Goal: Information Seeking & Learning: Compare options

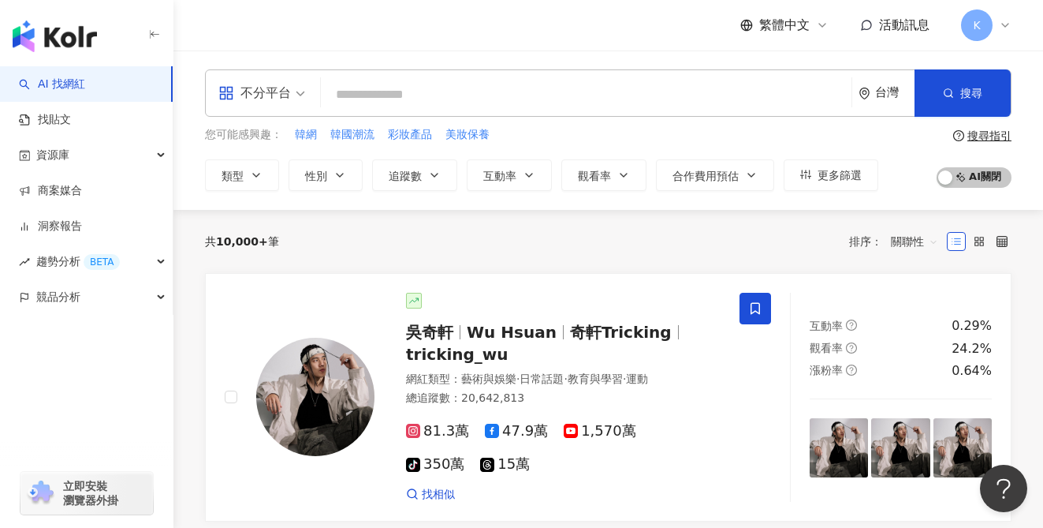
click at [274, 99] on div "不分平台" at bounding box center [254, 92] width 73 height 25
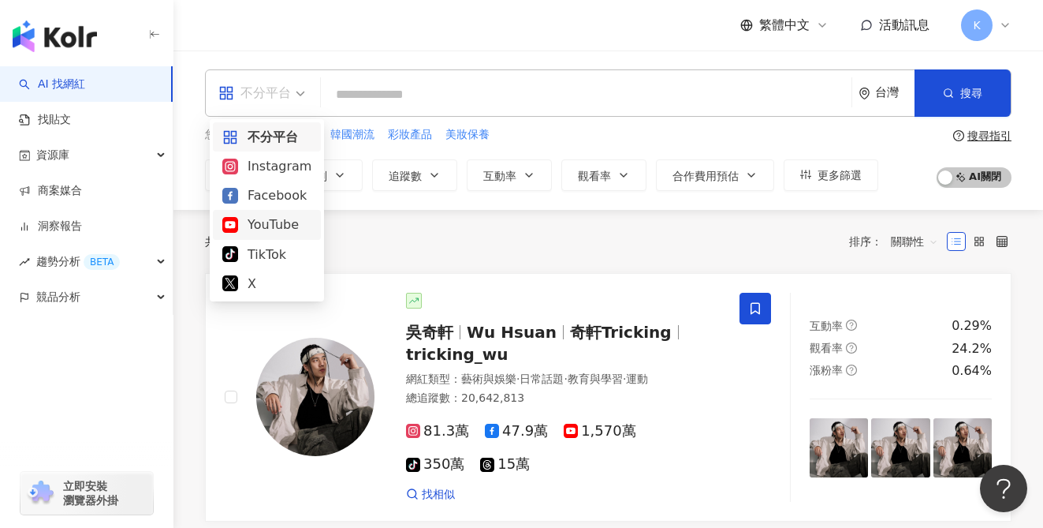
click at [267, 224] on div "YouTube" at bounding box center [266, 224] width 89 height 20
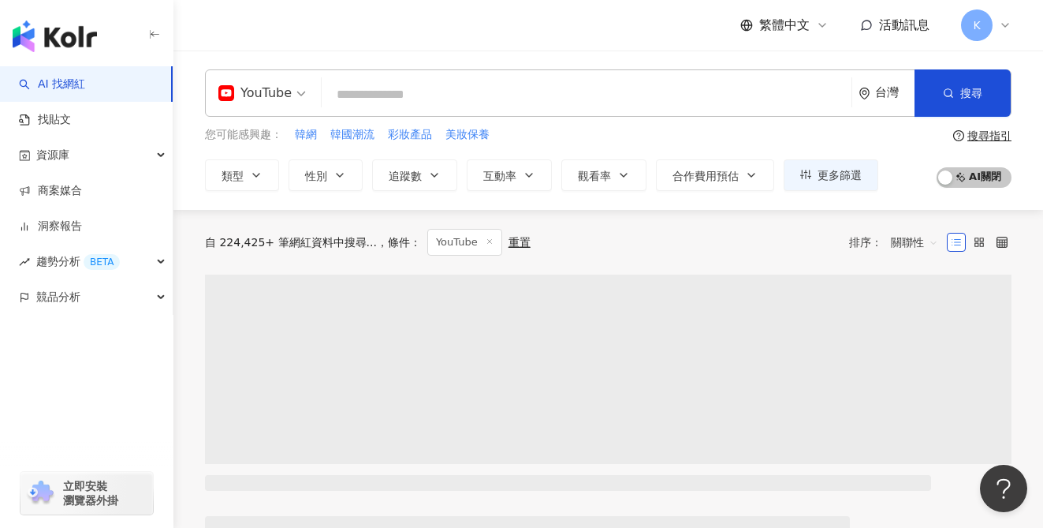
click at [437, 98] on input "search" at bounding box center [586, 95] width 517 height 30
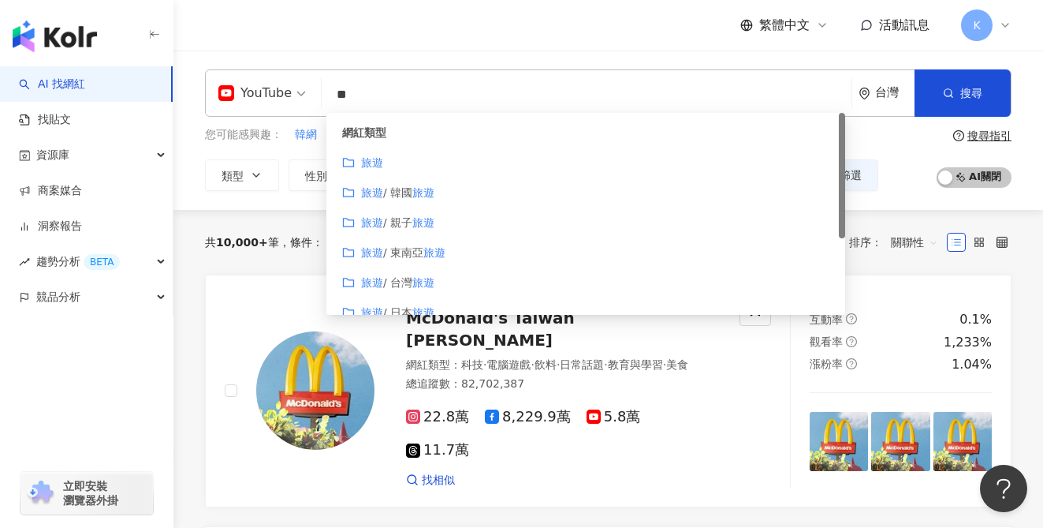
click at [483, 162] on div "旅遊" at bounding box center [585, 162] width 487 height 17
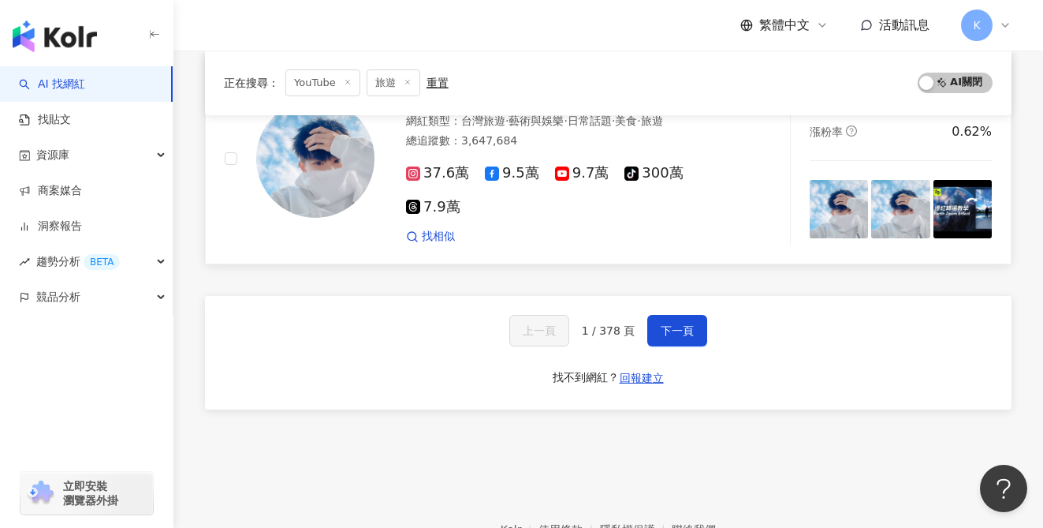
scroll to position [2648, 0]
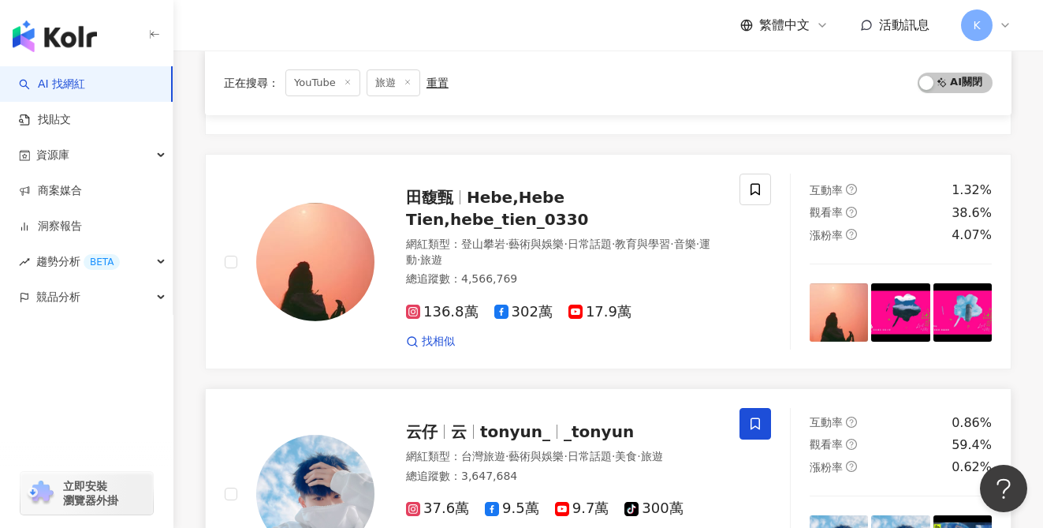
type input "**"
click at [580, 500] on span "9.7萬" at bounding box center [582, 508] width 54 height 17
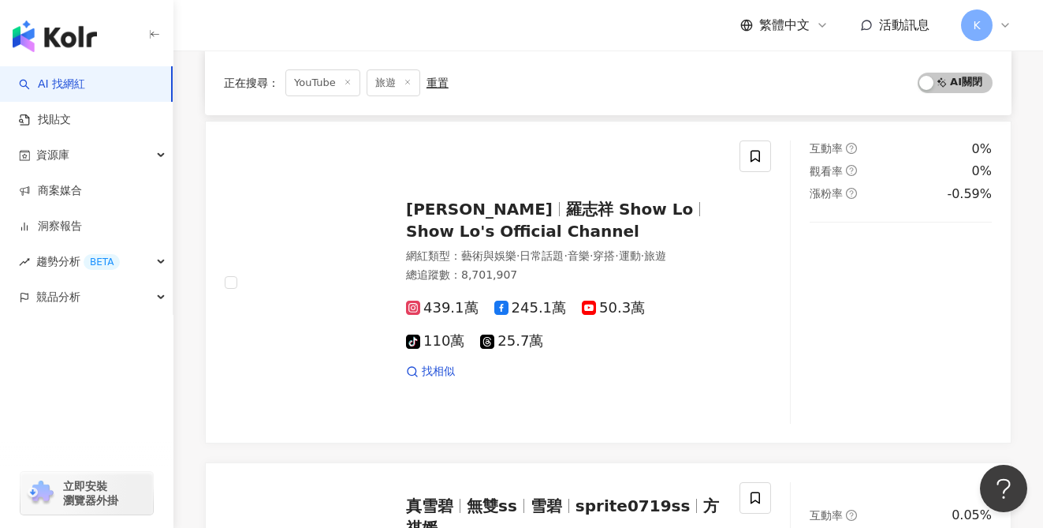
scroll to position [0, 0]
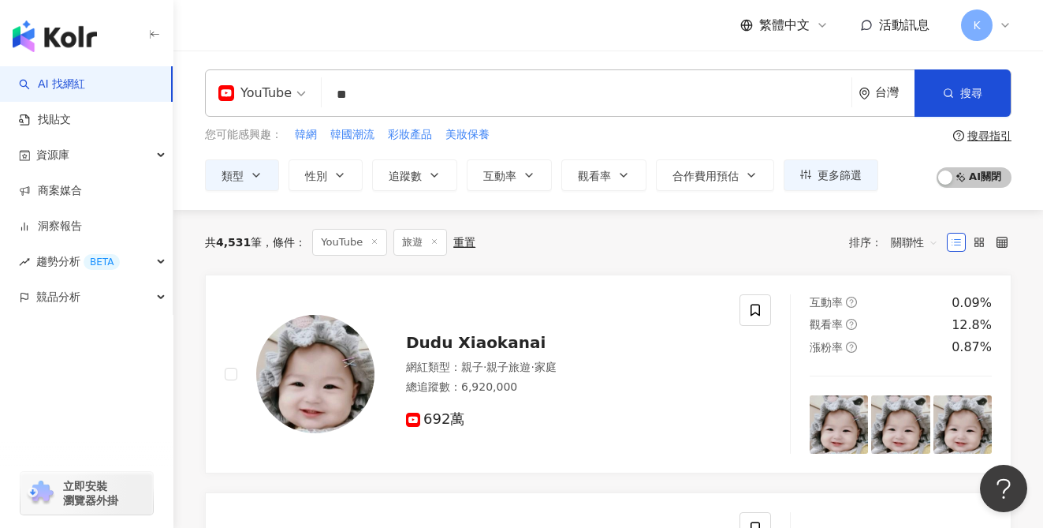
click at [350, 91] on input "**" at bounding box center [586, 95] width 517 height 30
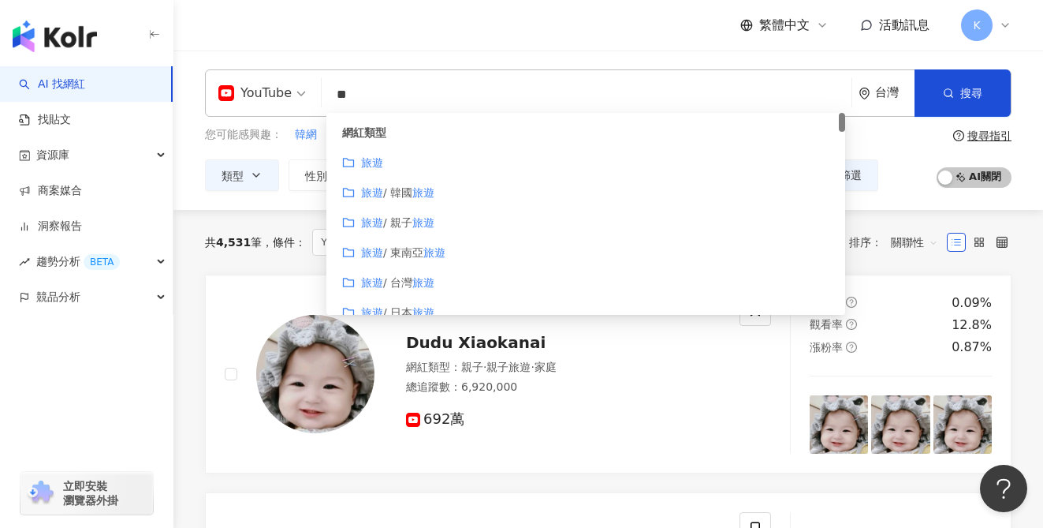
scroll to position [29, 0]
click at [387, 254] on span "/ 台灣" at bounding box center [397, 253] width 29 height 13
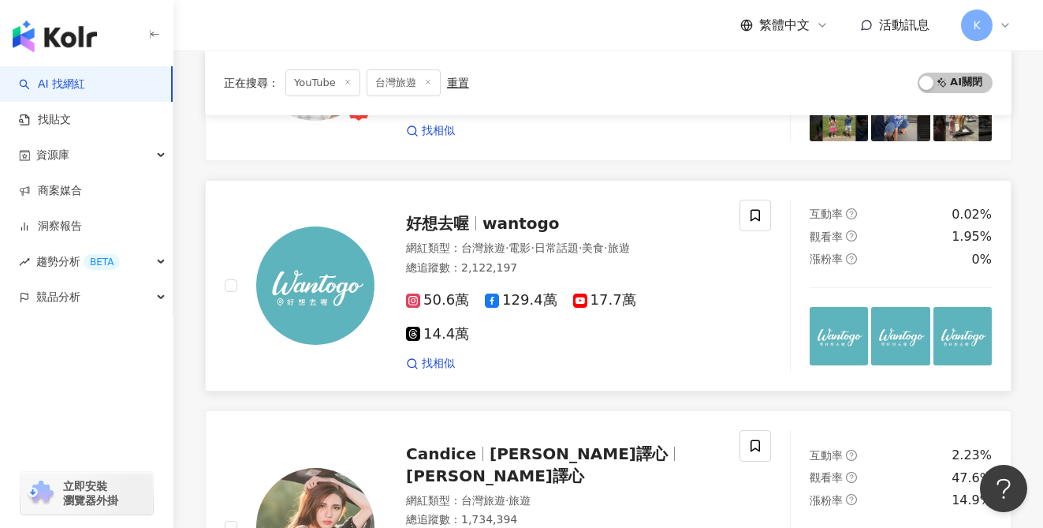
scroll to position [2530, 0]
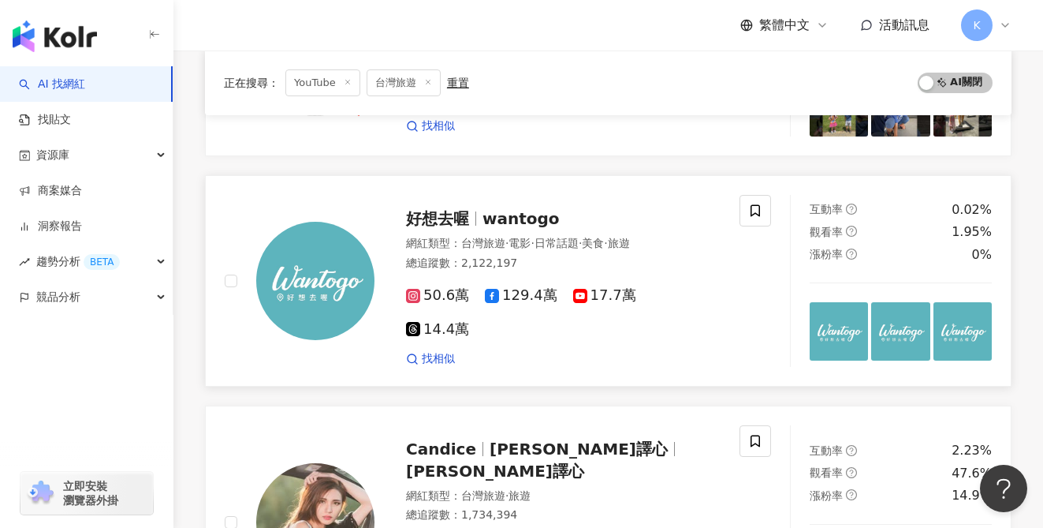
click at [592, 287] on span "17.7萬" at bounding box center [604, 295] width 63 height 17
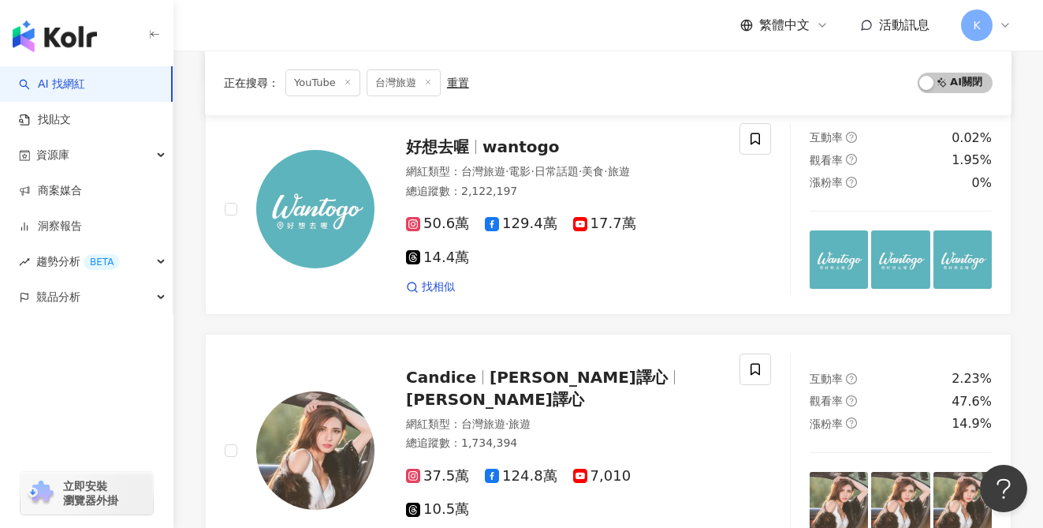
scroll to position [2810, 0]
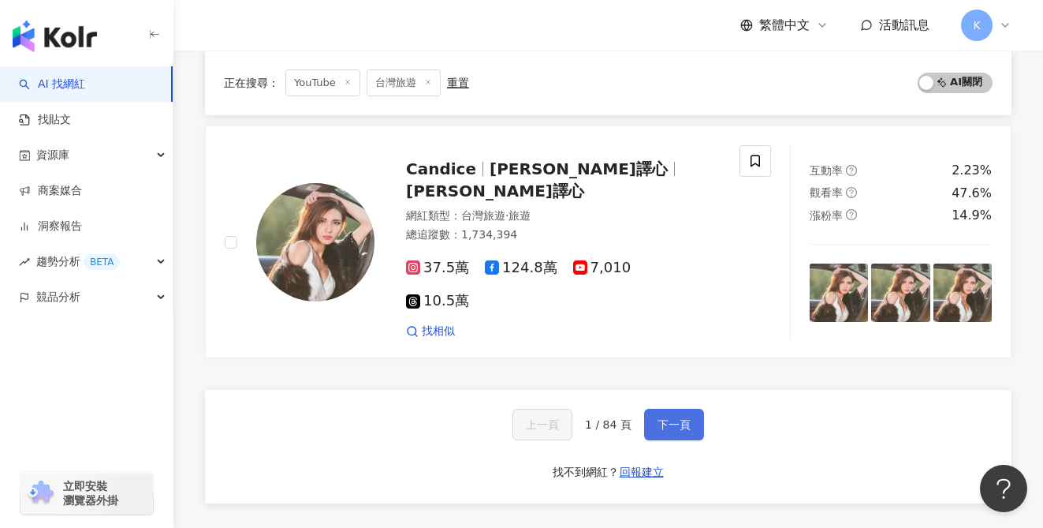
click at [680, 418] on span "下一頁" at bounding box center [674, 424] width 33 height 13
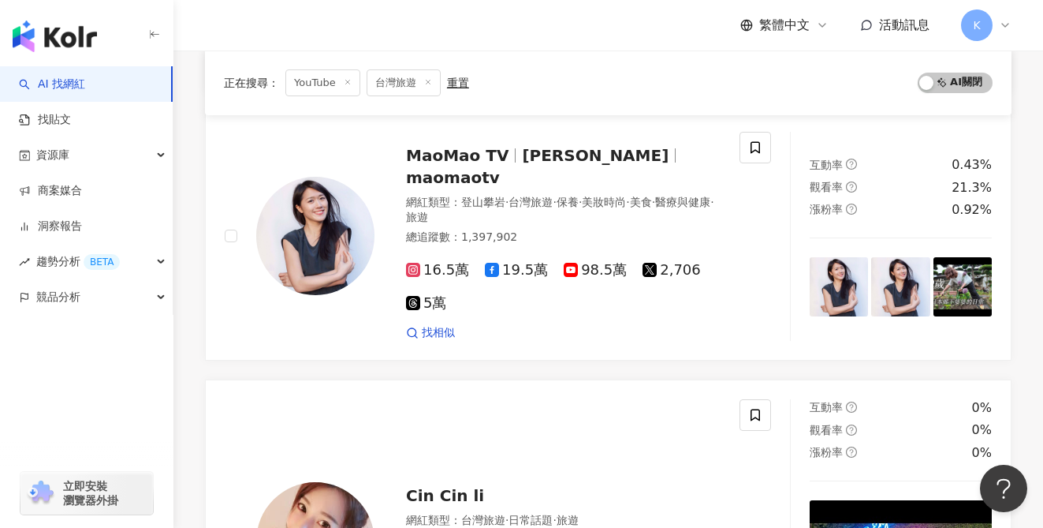
scroll to position [3127, 0]
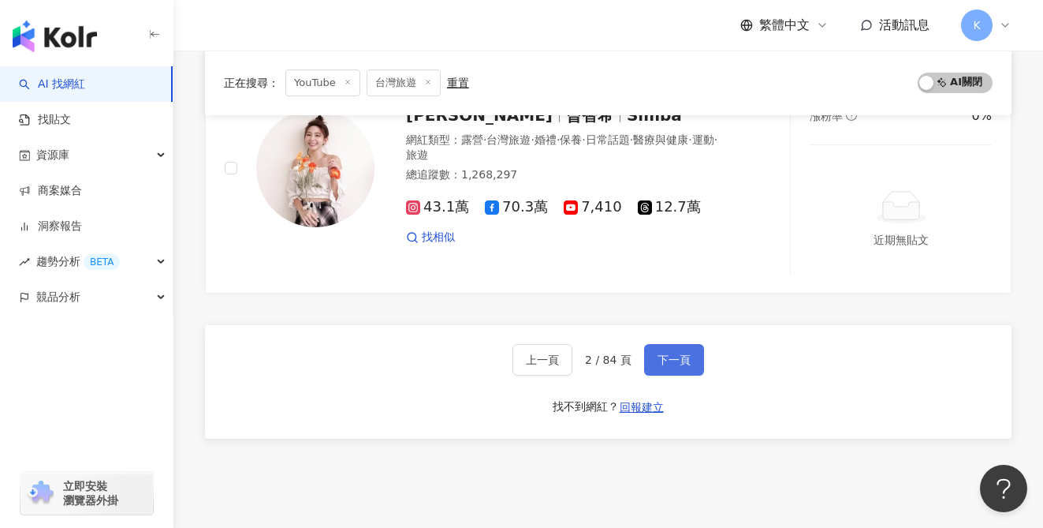
click at [695, 344] on button "下一頁" at bounding box center [674, 360] width 60 height 32
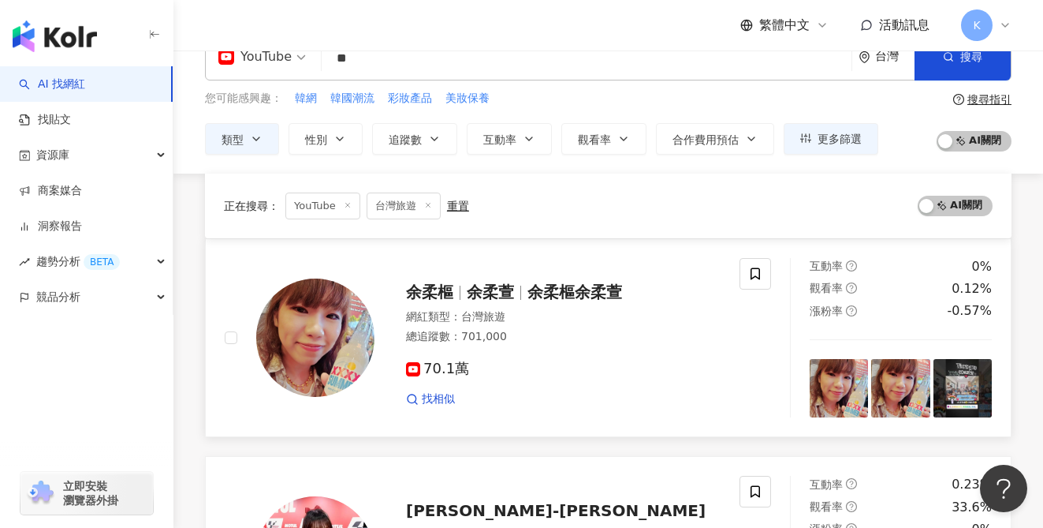
scroll to position [0, 0]
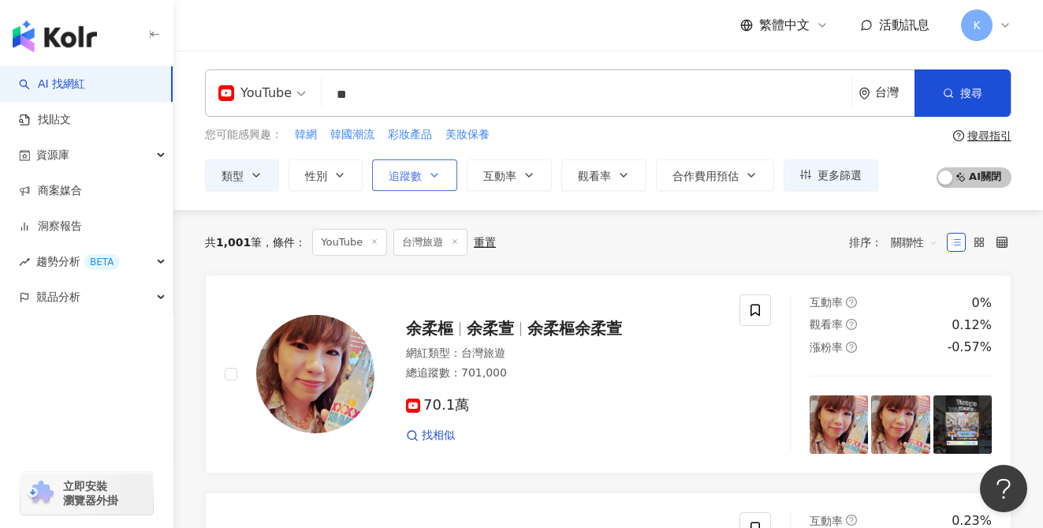
click at [402, 175] on span "追蹤數" at bounding box center [405, 176] width 33 height 13
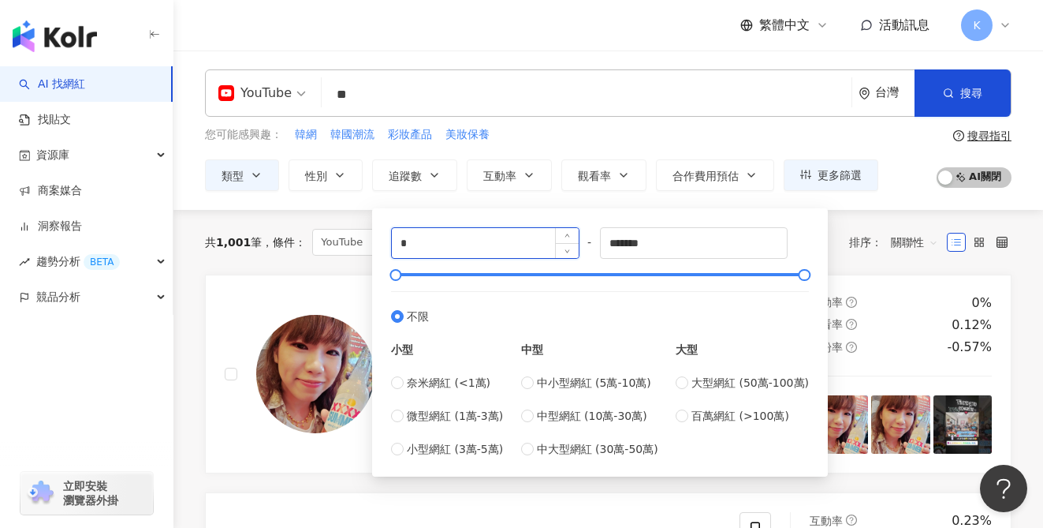
click at [427, 235] on input "*" at bounding box center [485, 243] width 187 height 30
type input "*****"
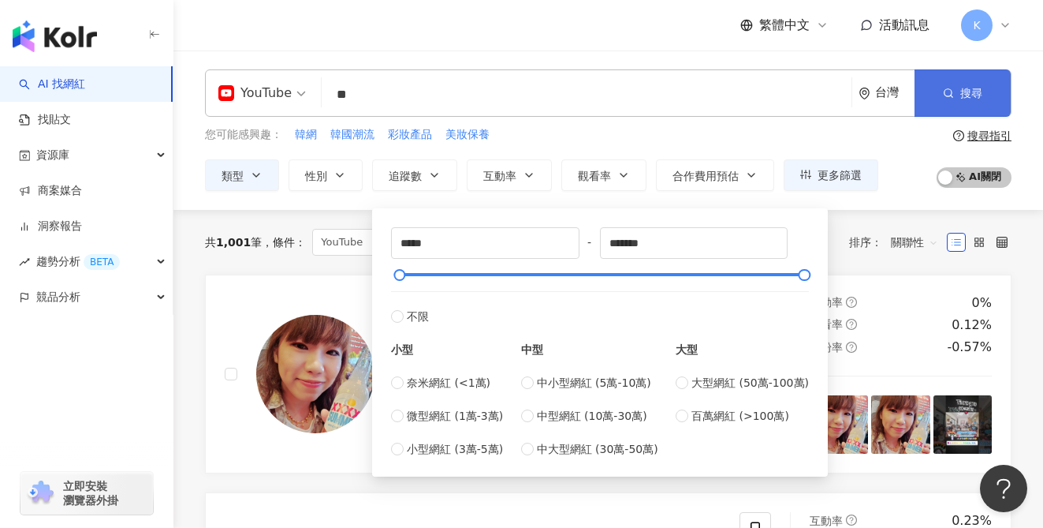
click at [957, 87] on button "搜尋" at bounding box center [963, 92] width 96 height 47
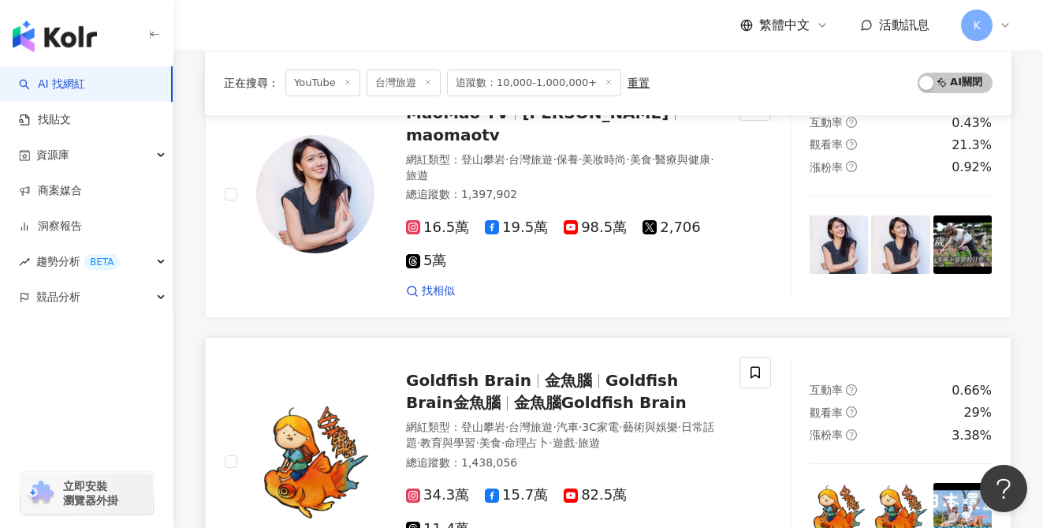
scroll to position [2452, 0]
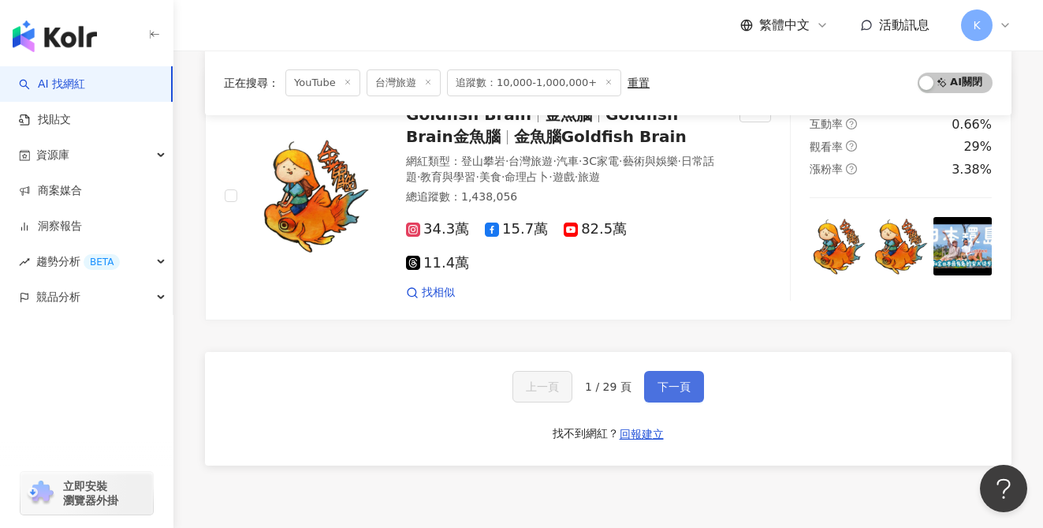
click at [677, 371] on button "下一頁" at bounding box center [674, 387] width 60 height 32
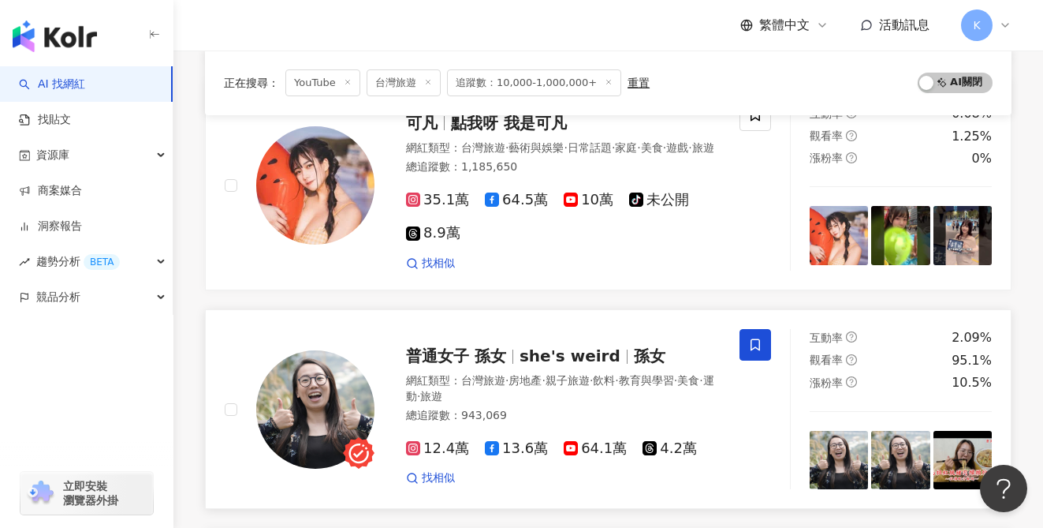
scroll to position [1445, 0]
click at [604, 439] on span "64.1萬" at bounding box center [595, 447] width 63 height 17
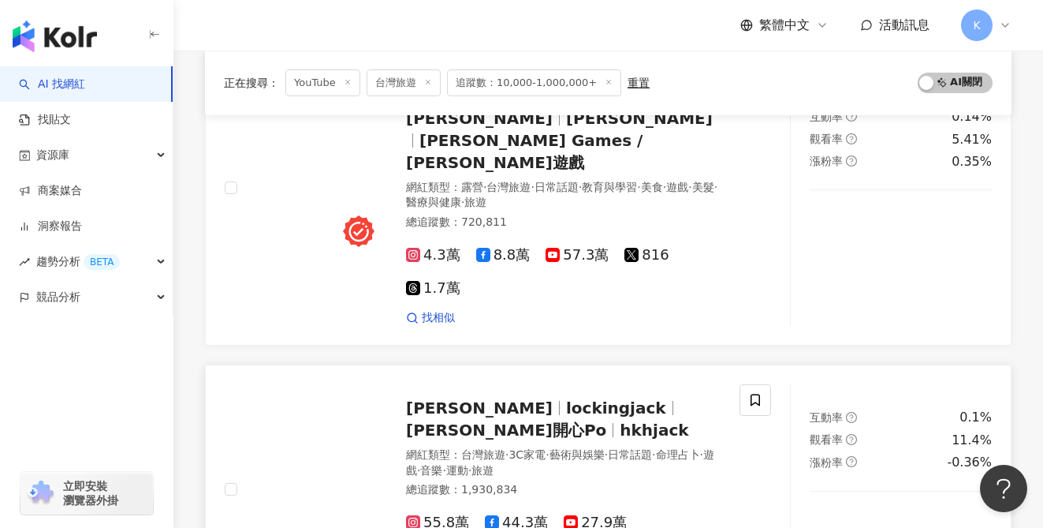
scroll to position [2739, 0]
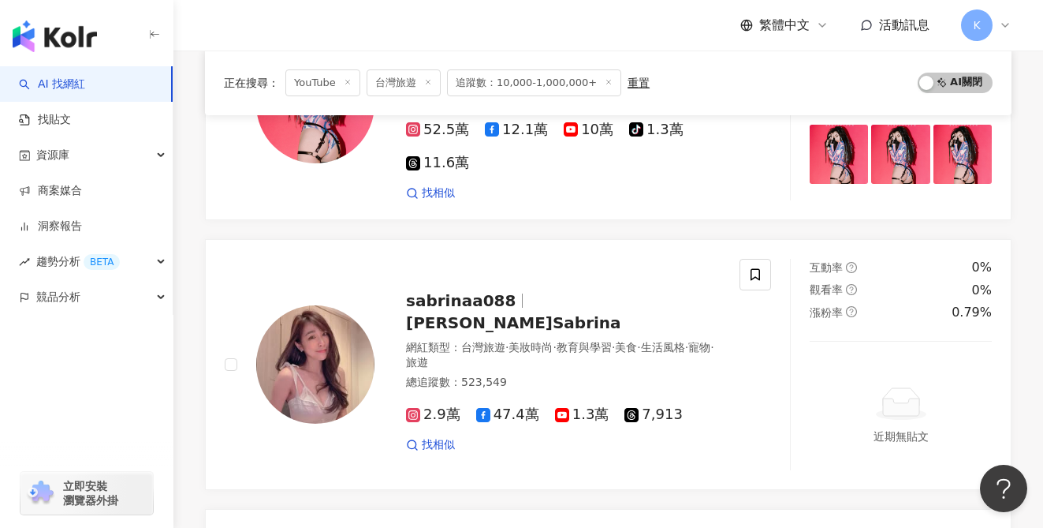
scroll to position [1636, 0]
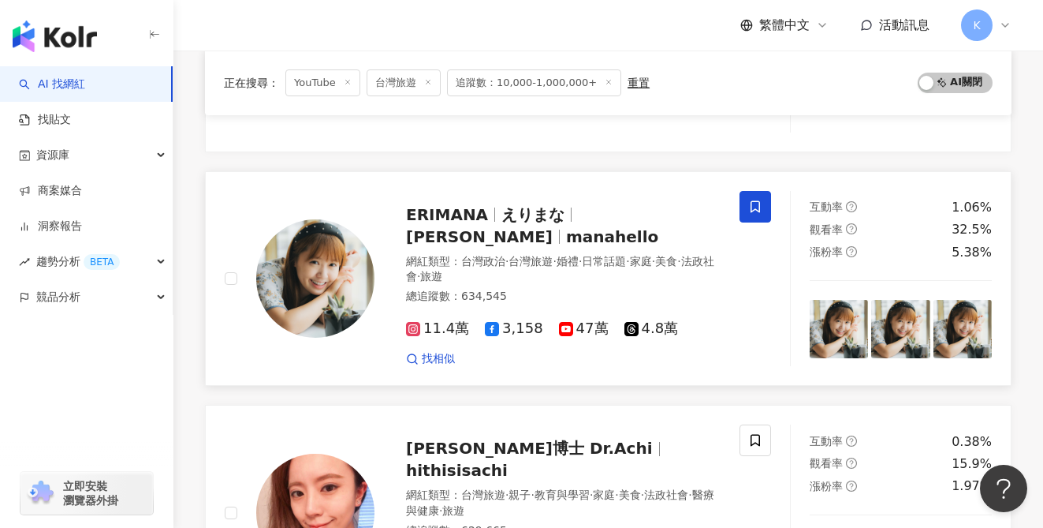
click at [589, 320] on span "47萬" at bounding box center [584, 328] width 50 height 17
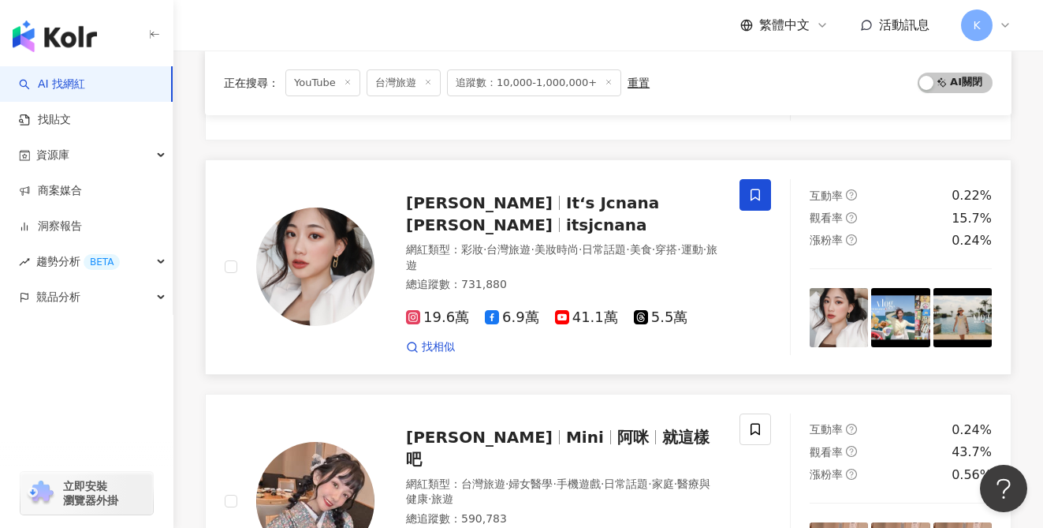
scroll to position [2630, 0]
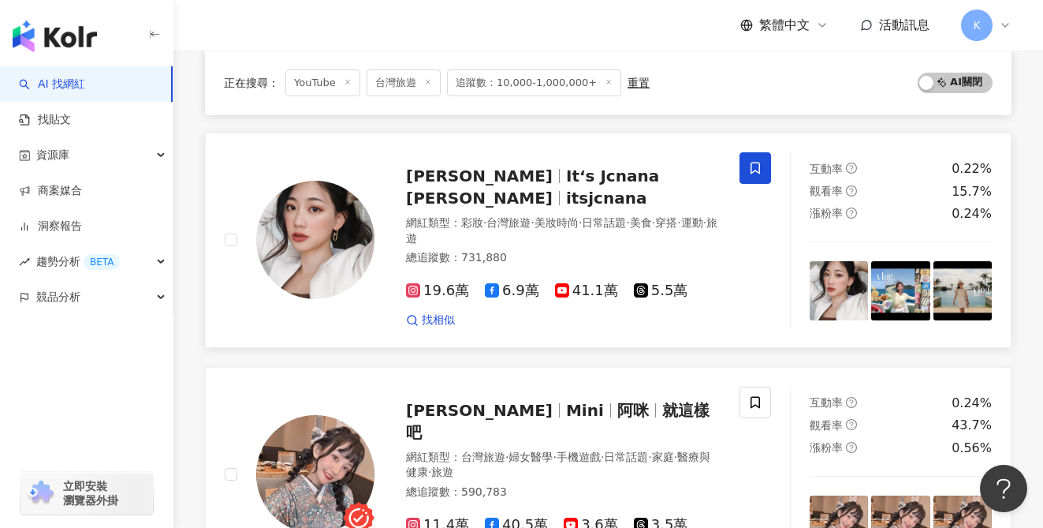
click at [581, 282] on span "41.1萬" at bounding box center [586, 290] width 63 height 17
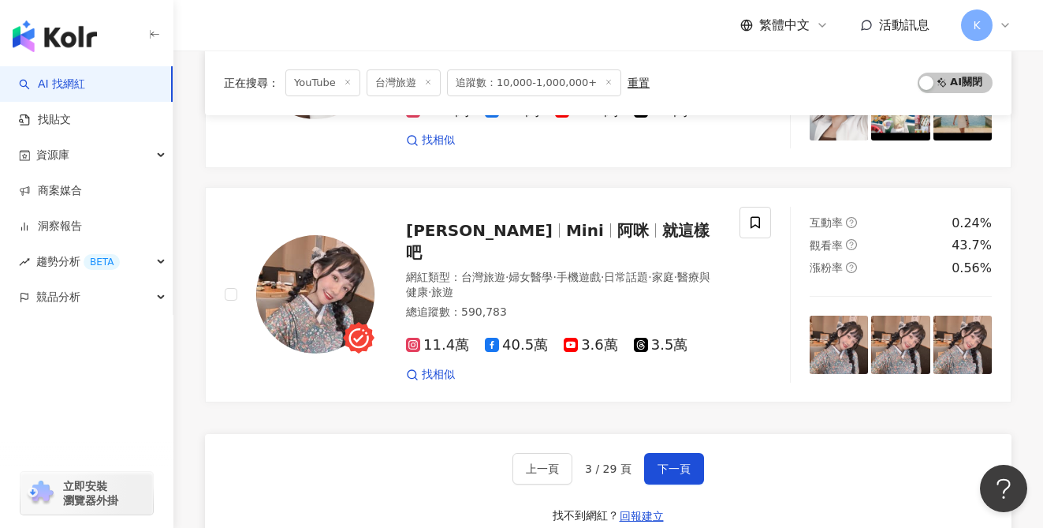
scroll to position [2914, 0]
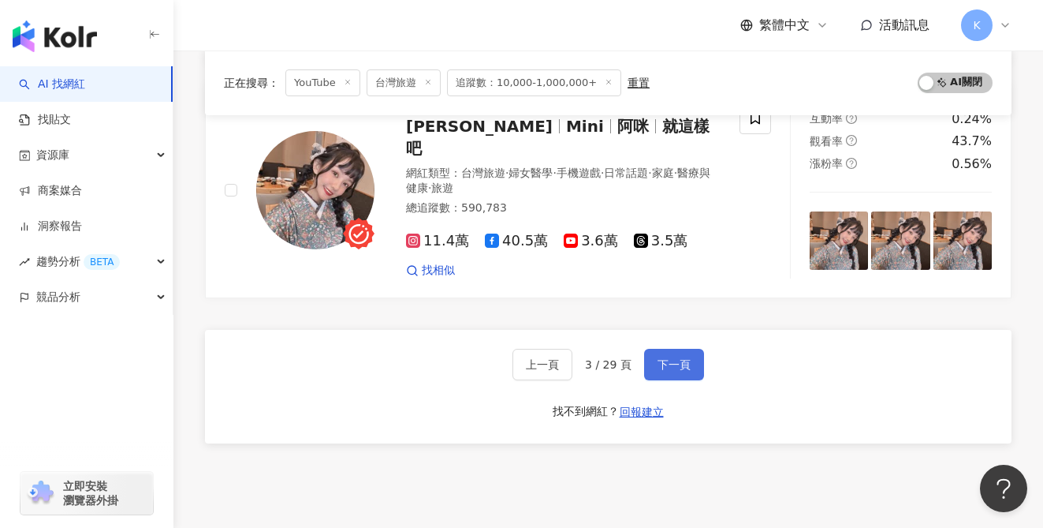
click at [689, 358] on span "下一頁" at bounding box center [674, 364] width 33 height 13
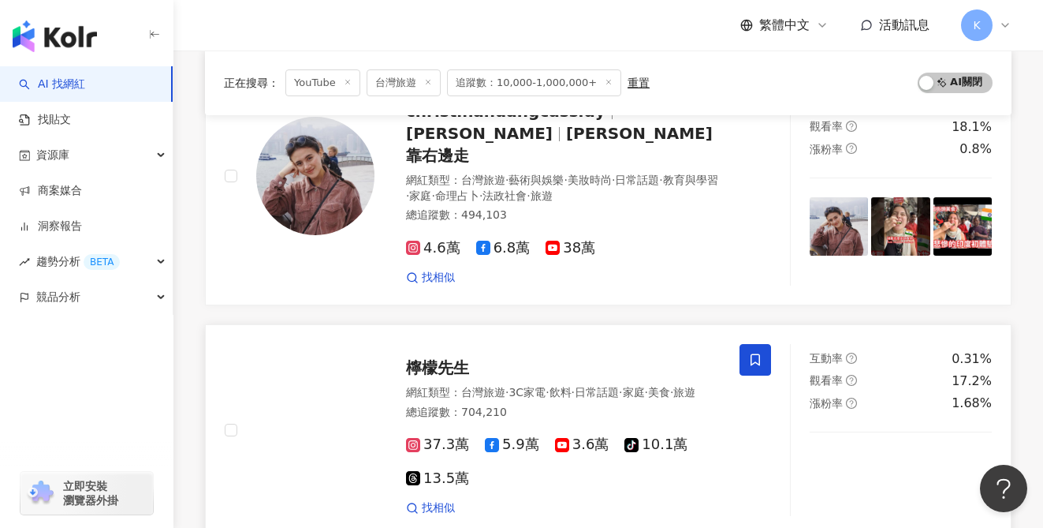
scroll to position [1007, 0]
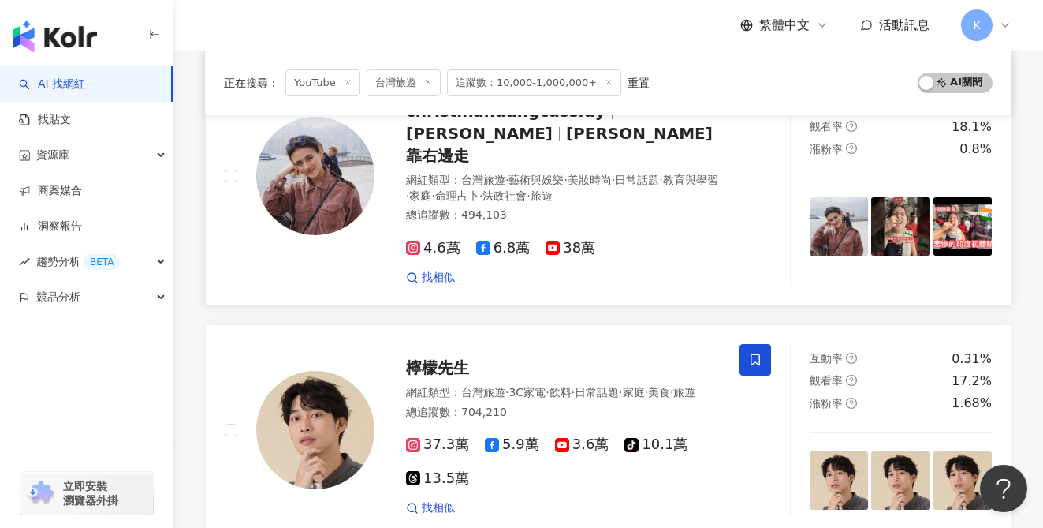
click at [564, 240] on span "38萬" at bounding box center [571, 248] width 50 height 17
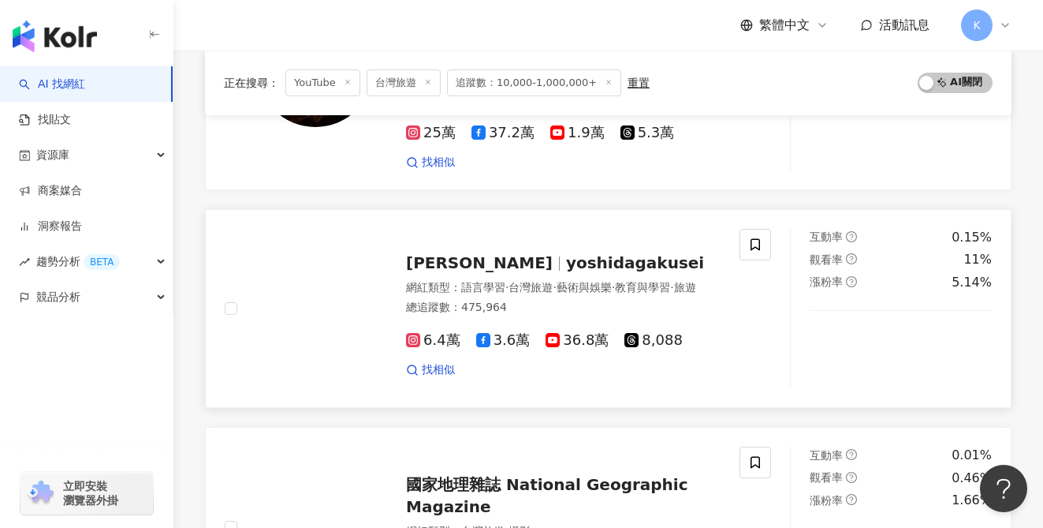
scroll to position [1927, 0]
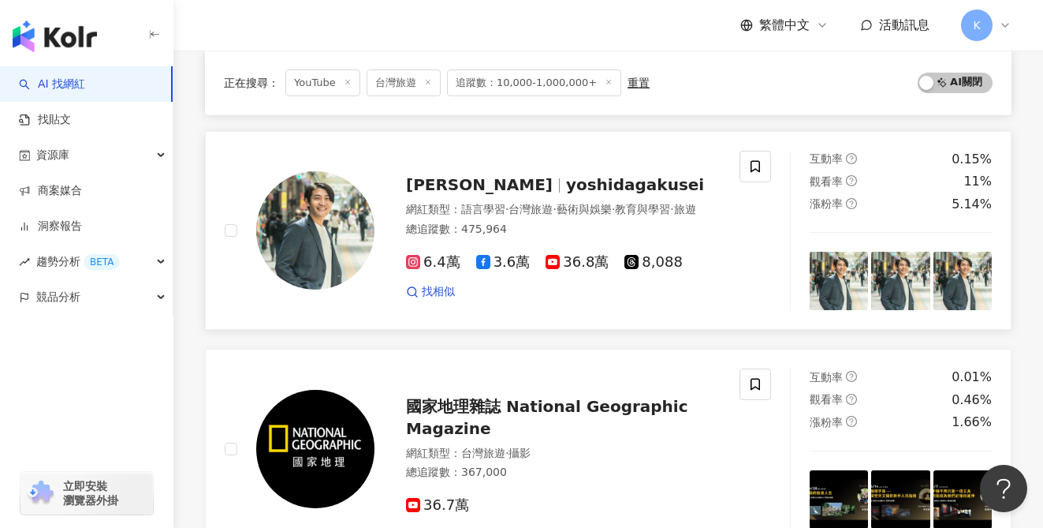
click at [584, 254] on span "36.8萬" at bounding box center [577, 262] width 63 height 17
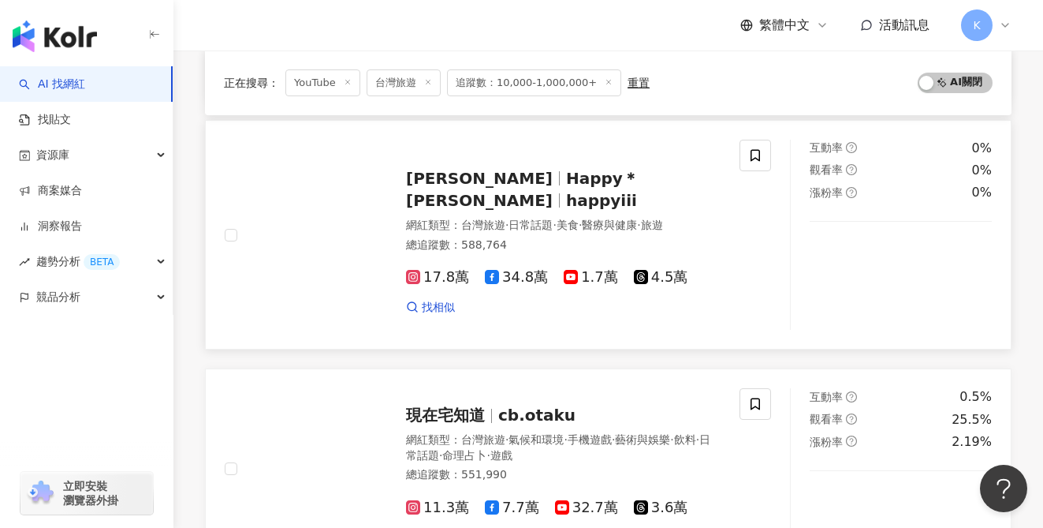
scroll to position [2743, 0]
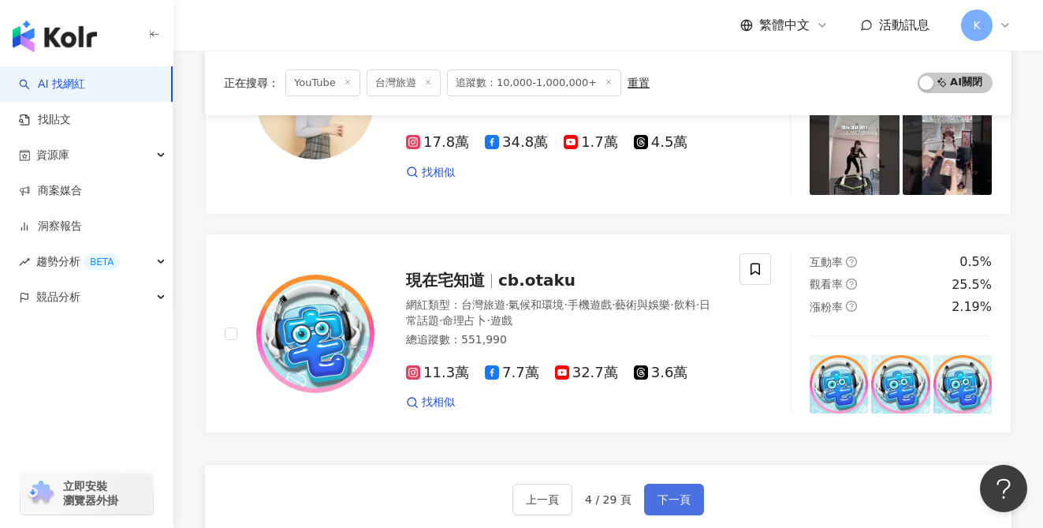
click at [693, 483] on button "下一頁" at bounding box center [674, 499] width 60 height 32
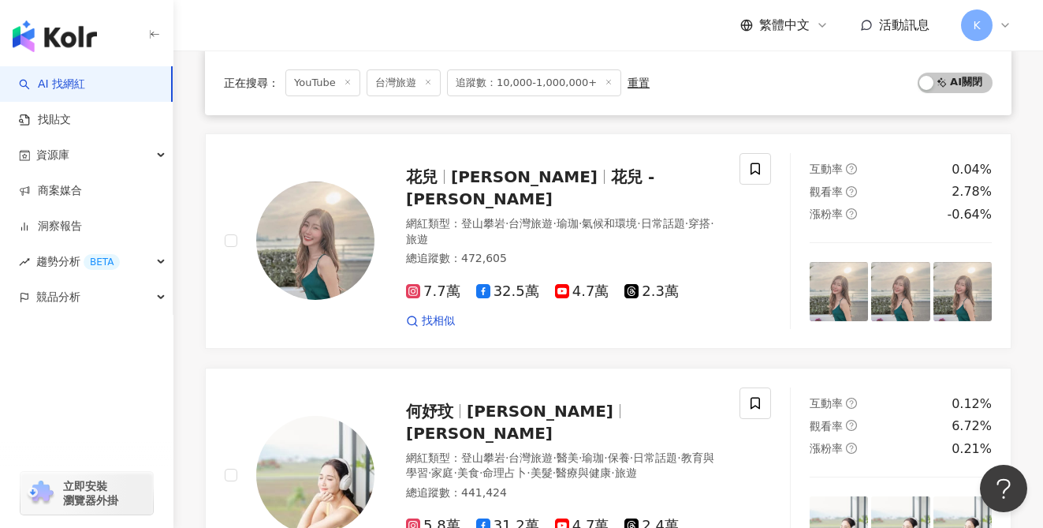
scroll to position [263, 0]
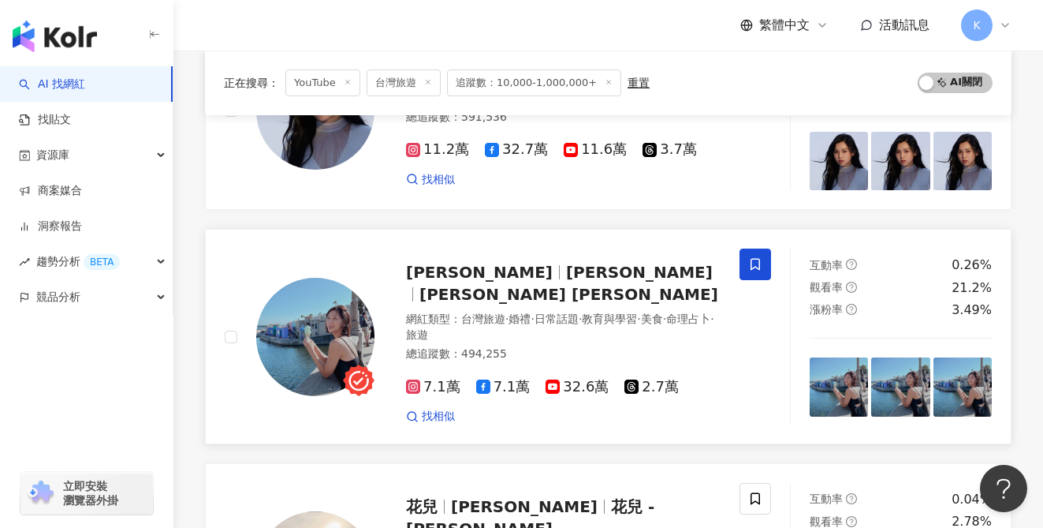
click at [567, 378] on span "32.6萬" at bounding box center [577, 386] width 63 height 17
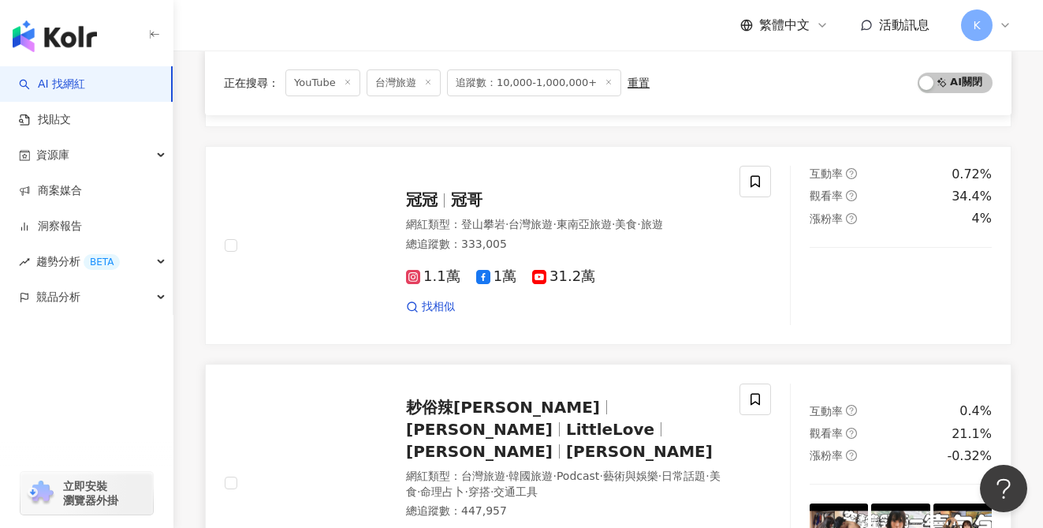
scroll to position [733, 0]
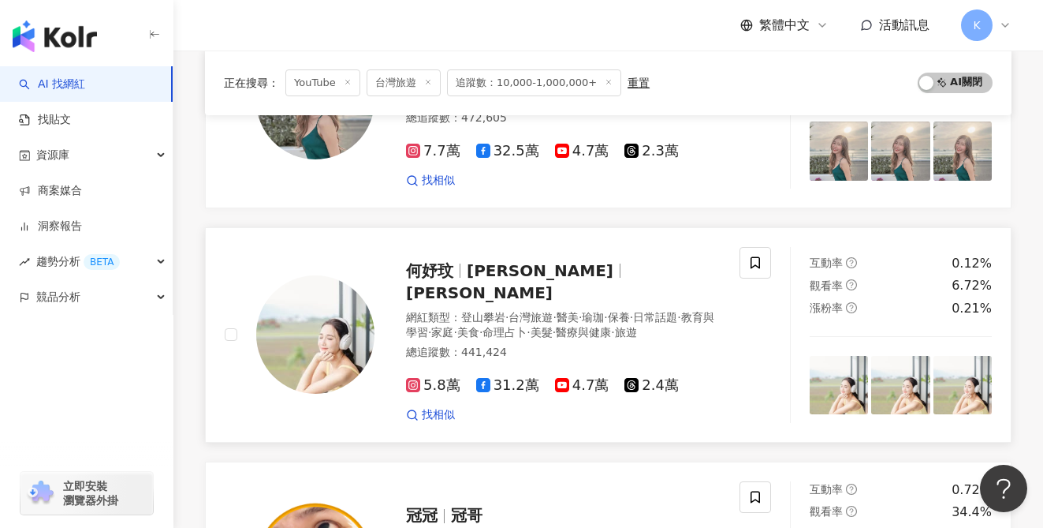
click at [589, 377] on span "4.7萬" at bounding box center [582, 385] width 54 height 17
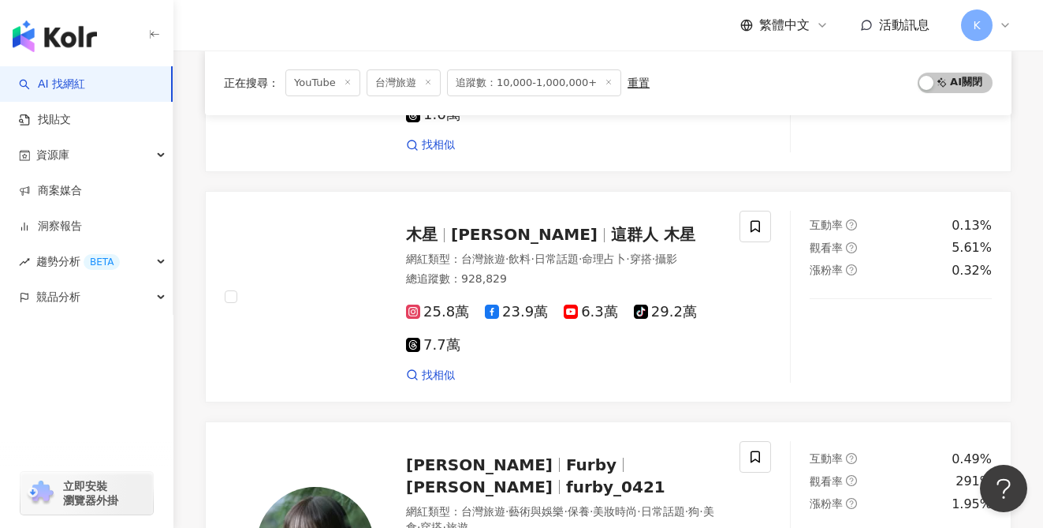
scroll to position [2724, 0]
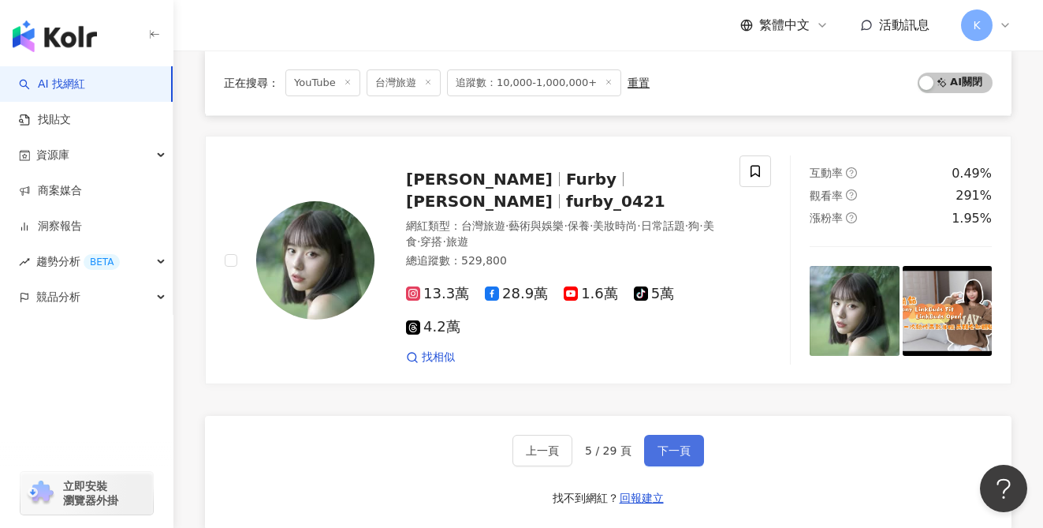
click at [685, 434] on button "下一頁" at bounding box center [674, 450] width 60 height 32
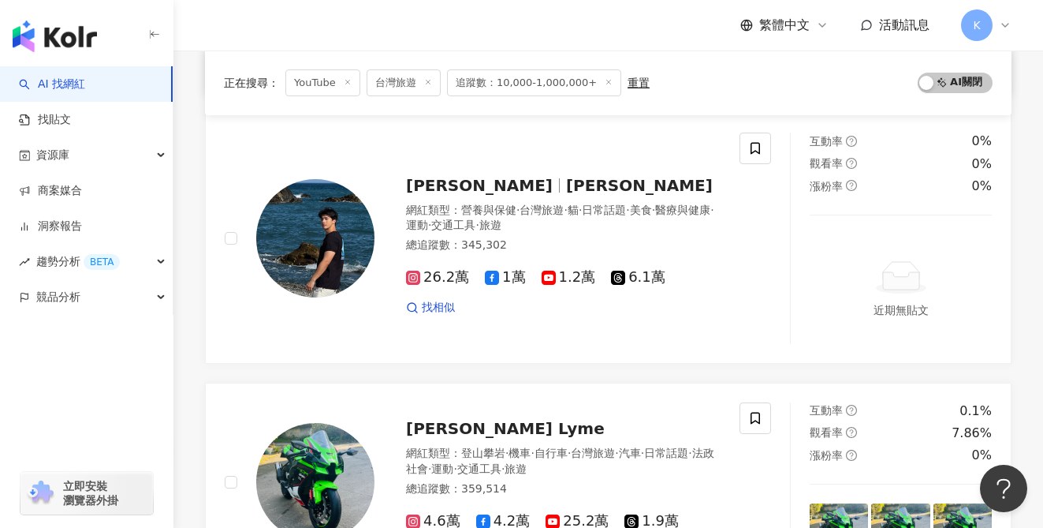
scroll to position [2750, 0]
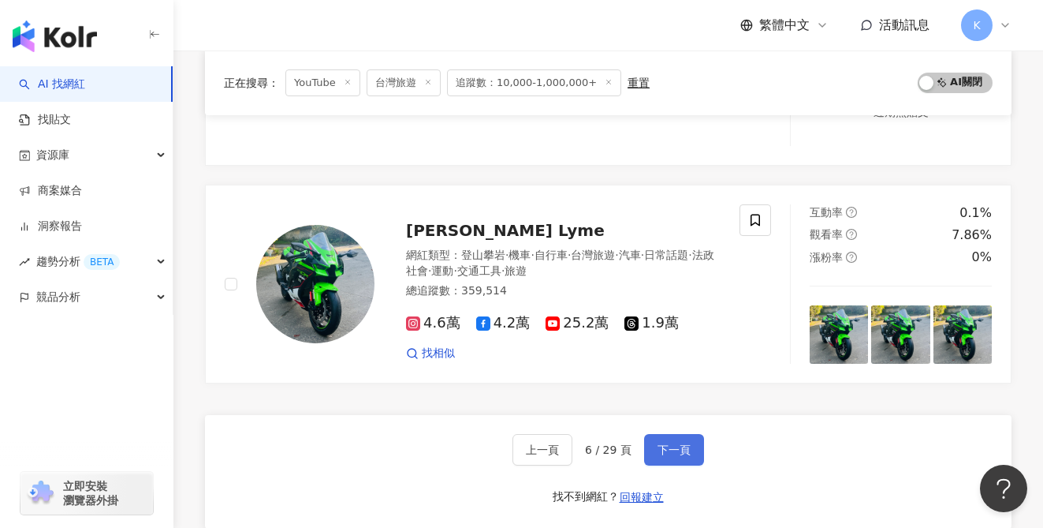
click at [674, 434] on button "下一頁" at bounding box center [674, 450] width 60 height 32
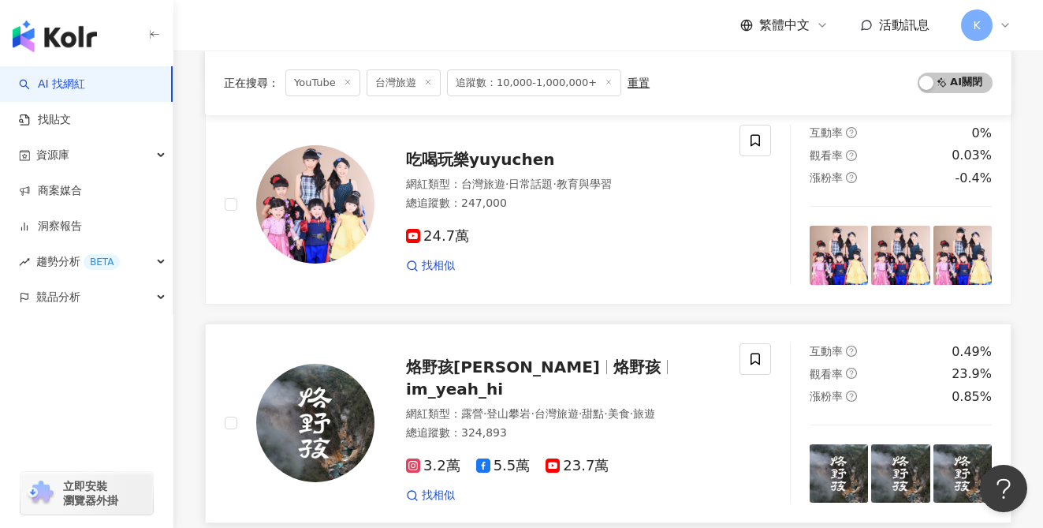
scroll to position [707, 0]
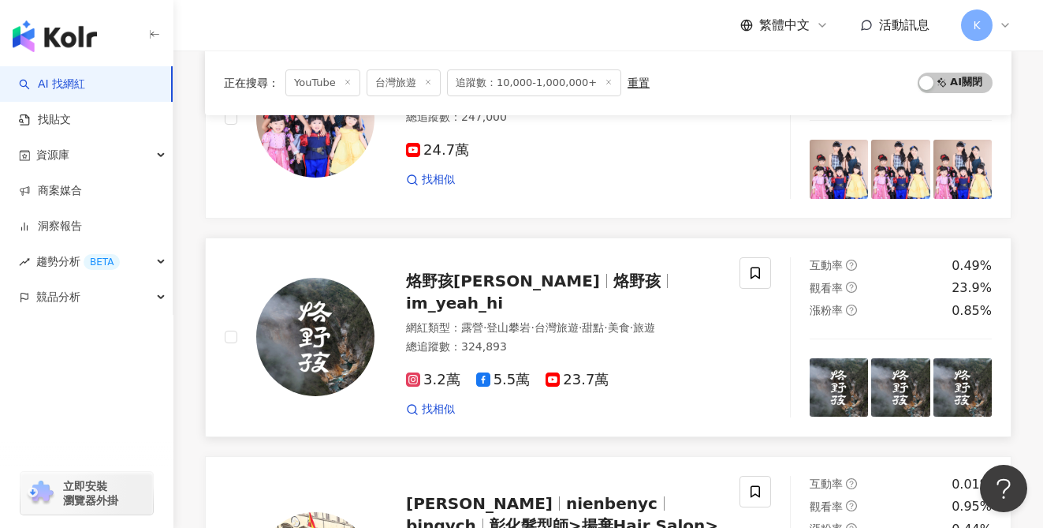
click at [574, 371] on span "23.7萬" at bounding box center [577, 379] width 63 height 17
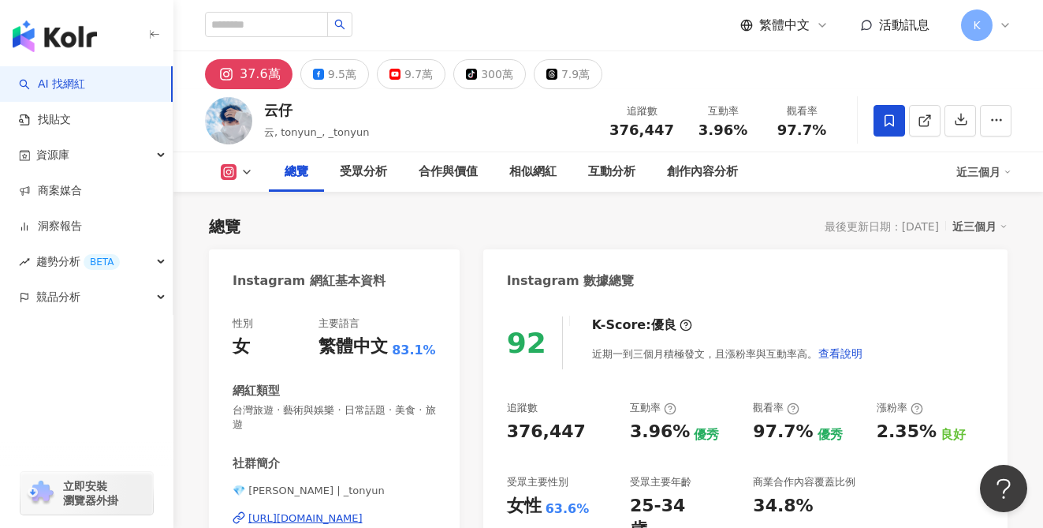
scroll to position [128, 0]
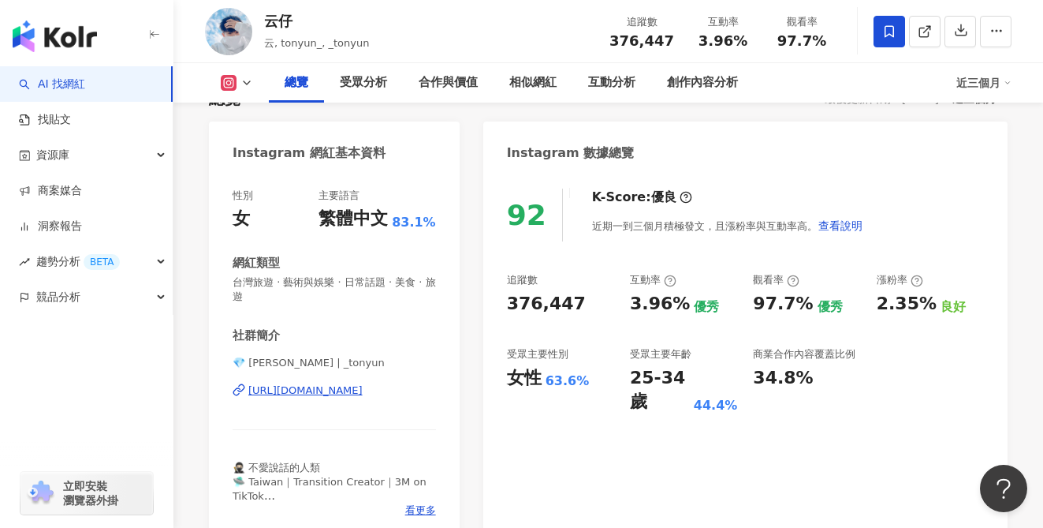
click at [363, 391] on div "https://www.instagram.com/_tonyun/" at bounding box center [305, 390] width 114 height 14
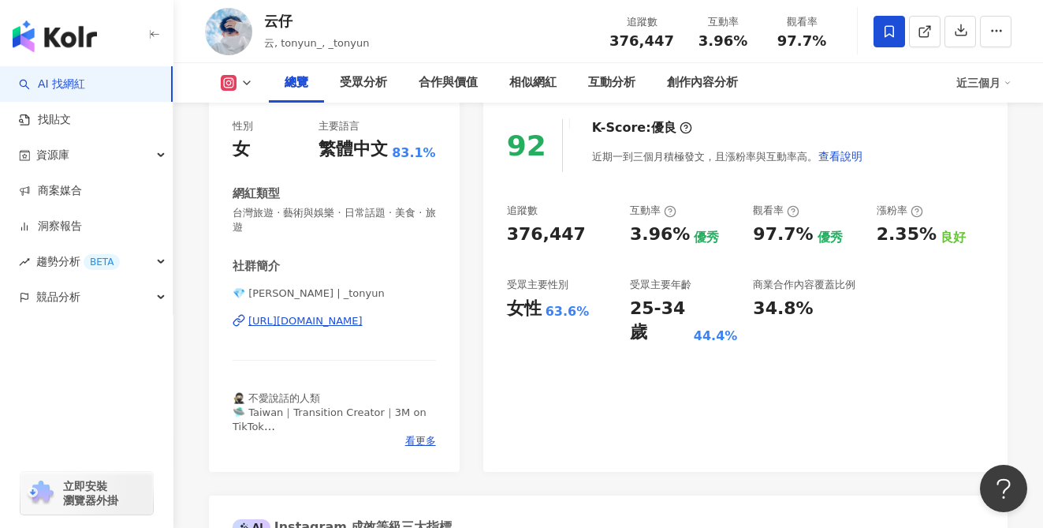
scroll to position [267, 0]
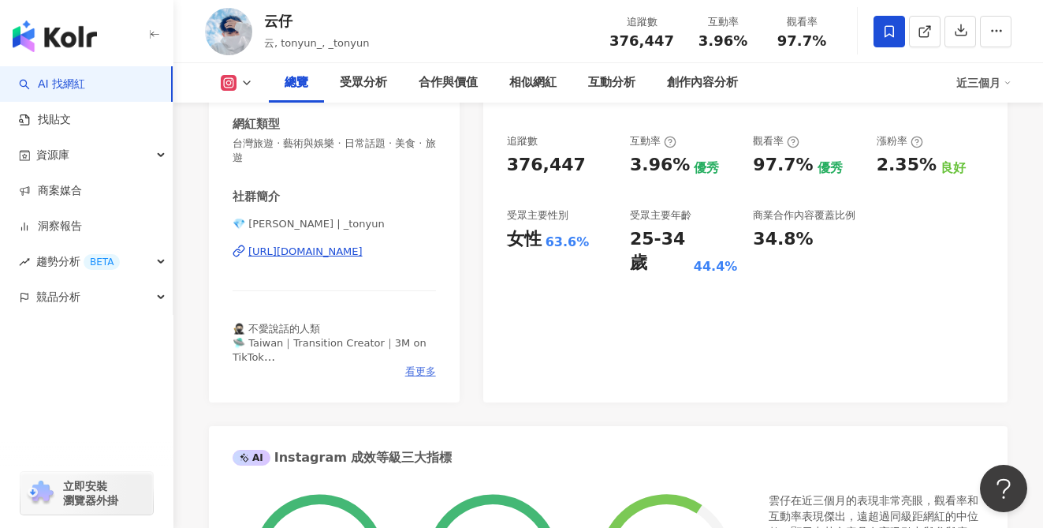
click at [421, 372] on span "看更多" at bounding box center [420, 371] width 31 height 14
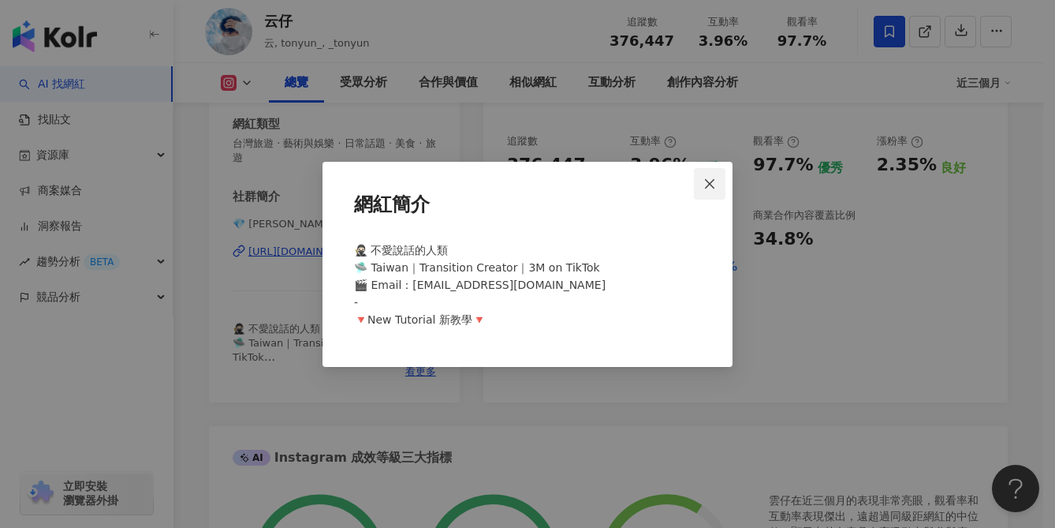
click at [705, 181] on icon "close" at bounding box center [709, 183] width 13 height 13
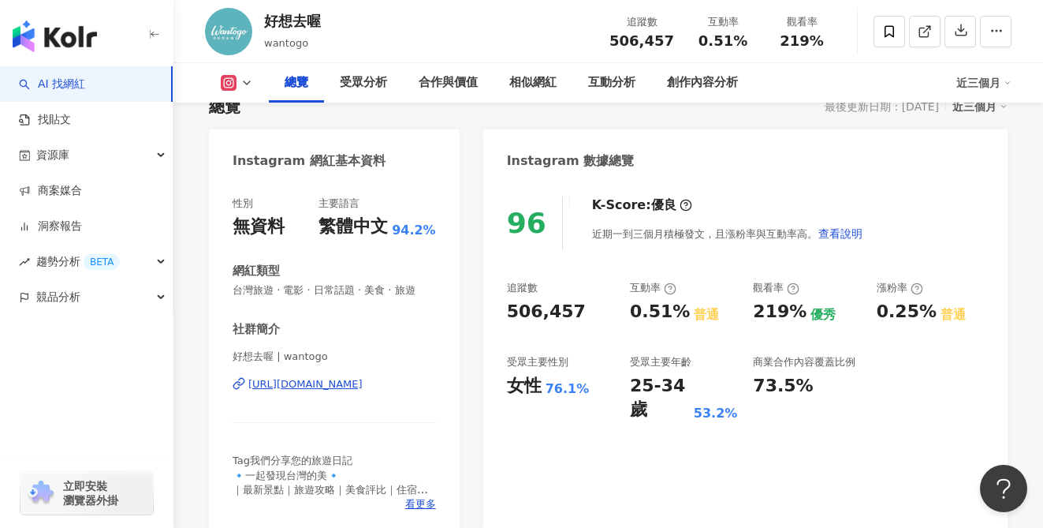
scroll to position [154, 0]
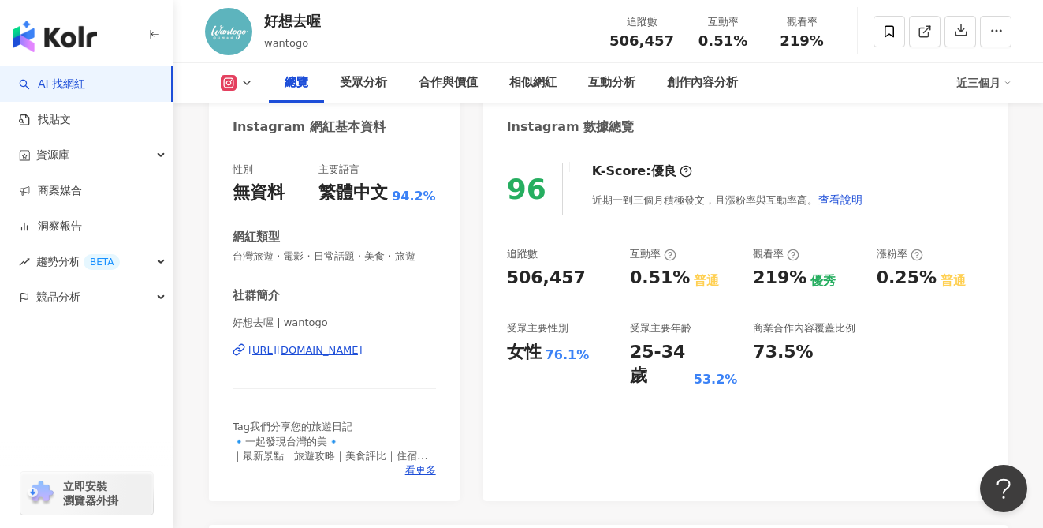
click at [231, 75] on icon at bounding box center [229, 83] width 16 height 16
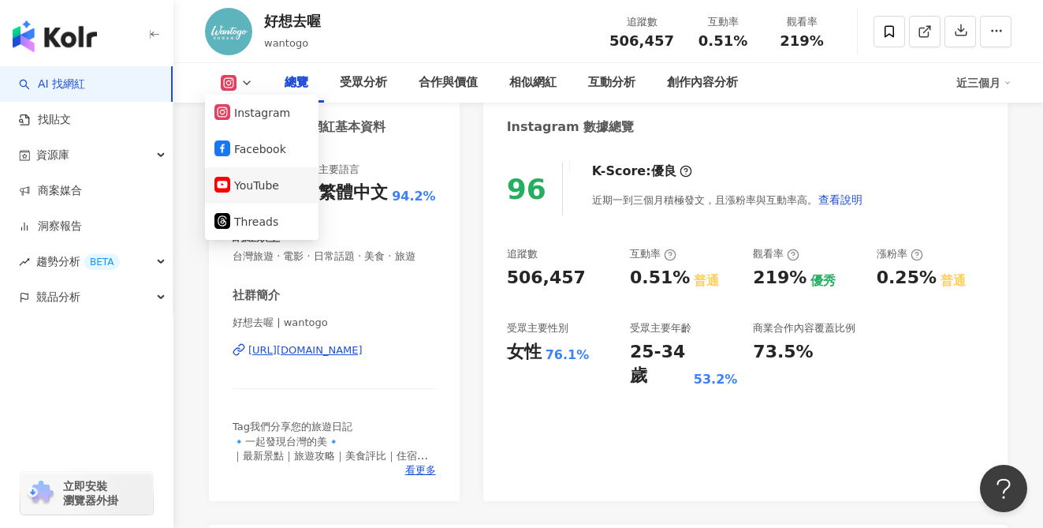
click at [259, 185] on button "YouTube" at bounding box center [261, 185] width 95 height 22
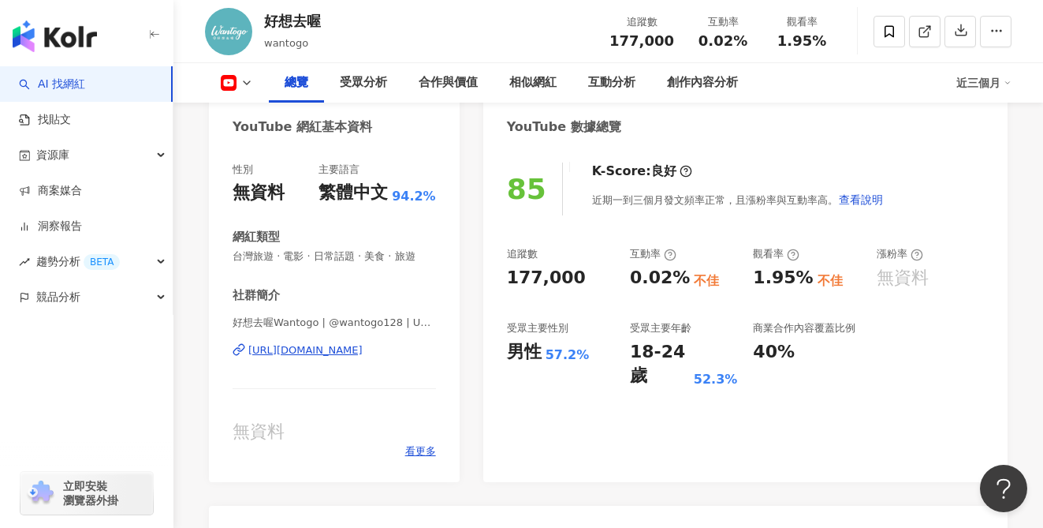
click at [363, 349] on div "https://www.youtube.com/channel/UCDc3f0CVMKpL8VreS4tsjnQ" at bounding box center [305, 350] width 114 height 14
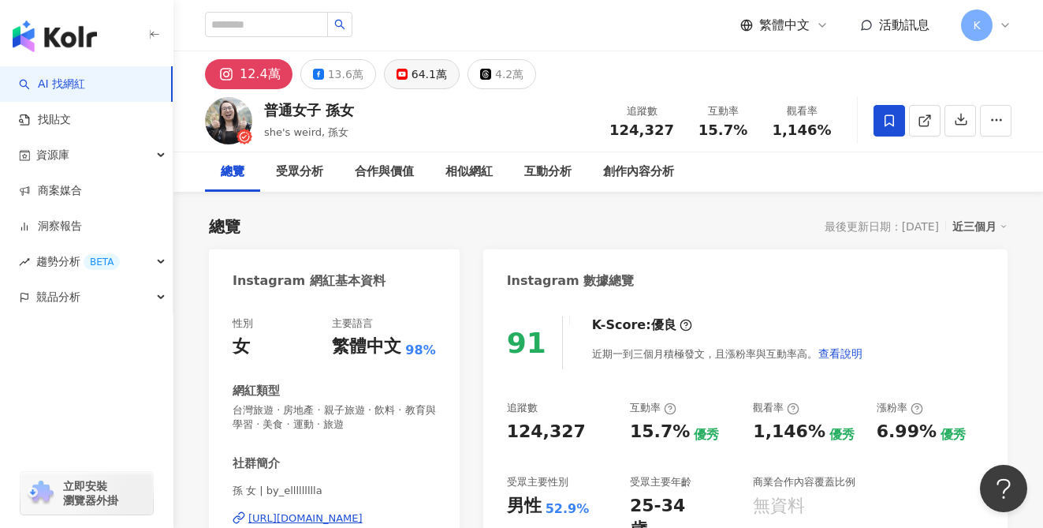
click at [390, 81] on button "64.1萬" at bounding box center [422, 74] width 76 height 30
click at [423, 79] on div "64.1萬" at bounding box center [429, 74] width 35 height 22
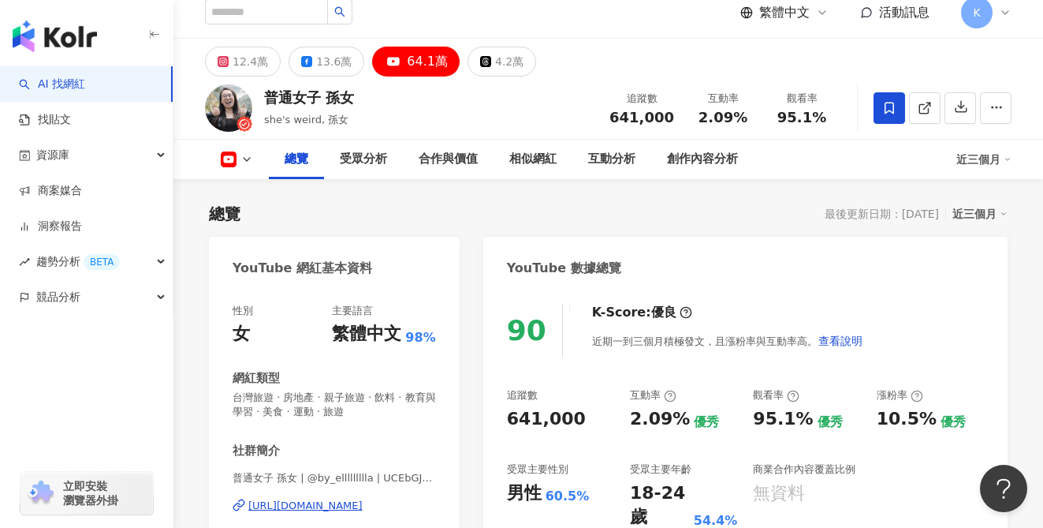
scroll to position [125, 0]
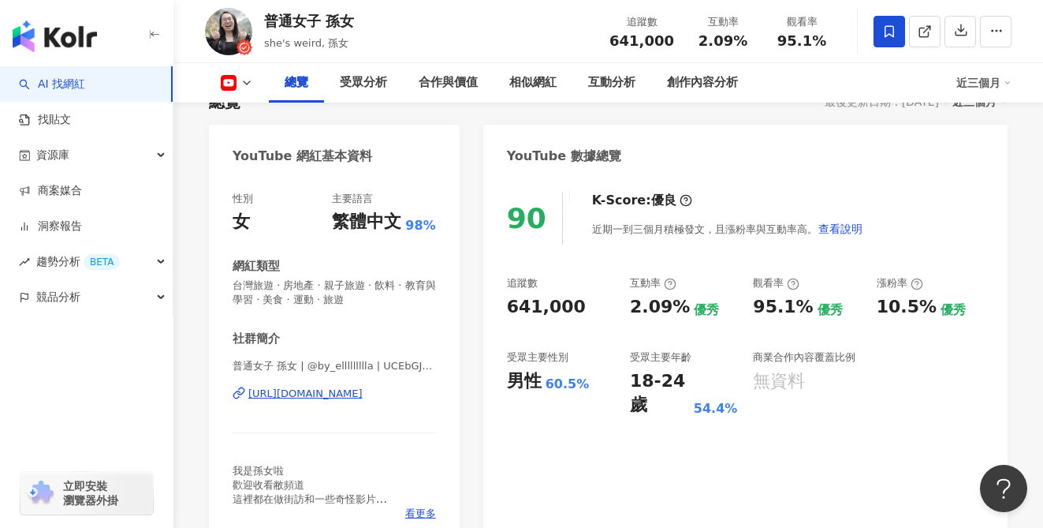
click at [363, 388] on div "https://www.youtube.com/channel/UCEbGJMxfB-qMRTdIjUXhw4w" at bounding box center [305, 393] width 114 height 14
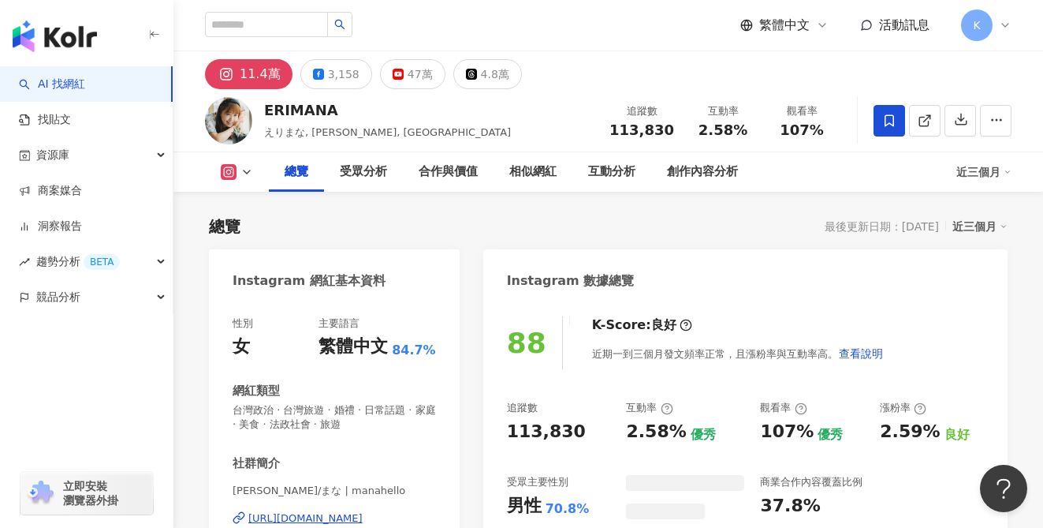
click at [408, 74] on div "47萬" at bounding box center [420, 74] width 25 height 22
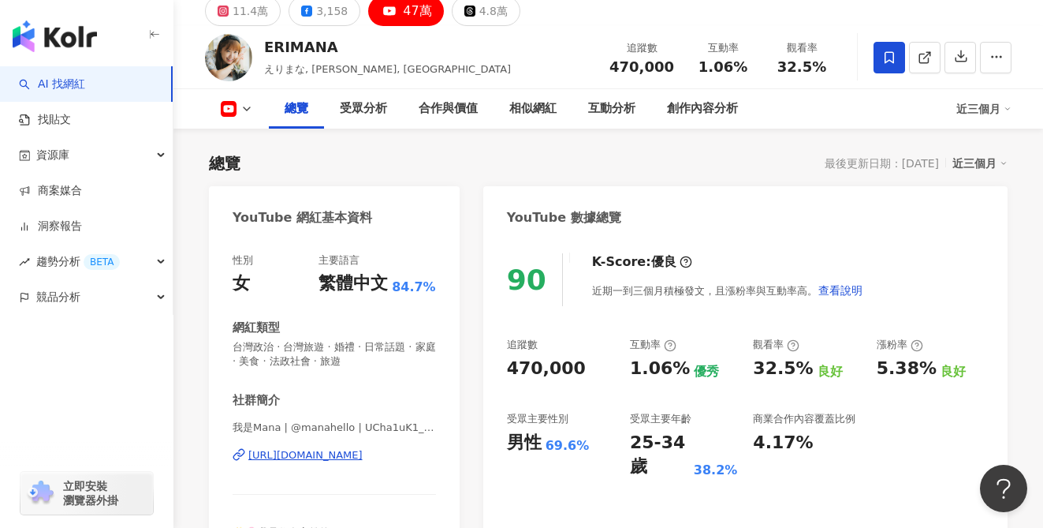
scroll to position [91, 0]
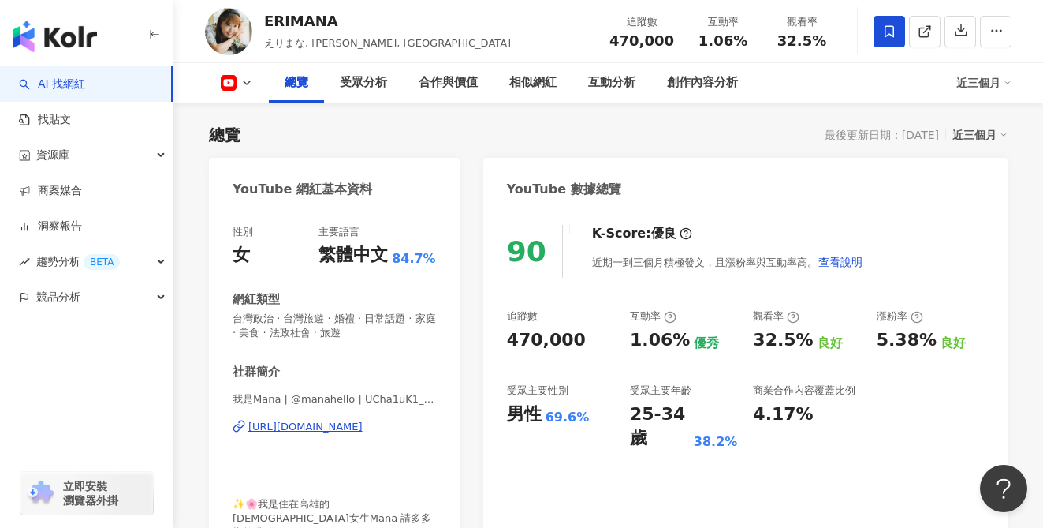
click at [363, 431] on div "https://www.youtube.com/channel/UCha1uK1_aR8hfiJr3EkEChA" at bounding box center [305, 426] width 114 height 14
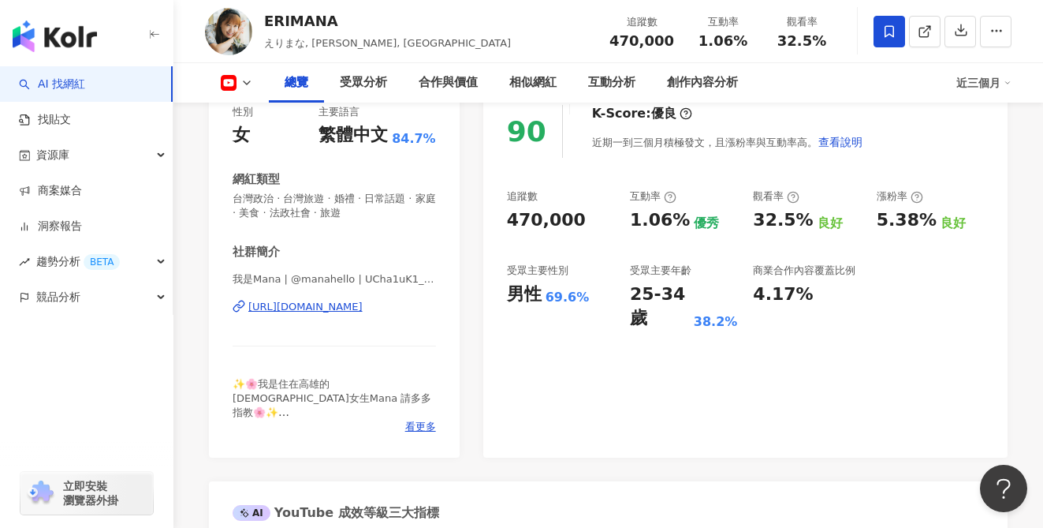
scroll to position [211, 0]
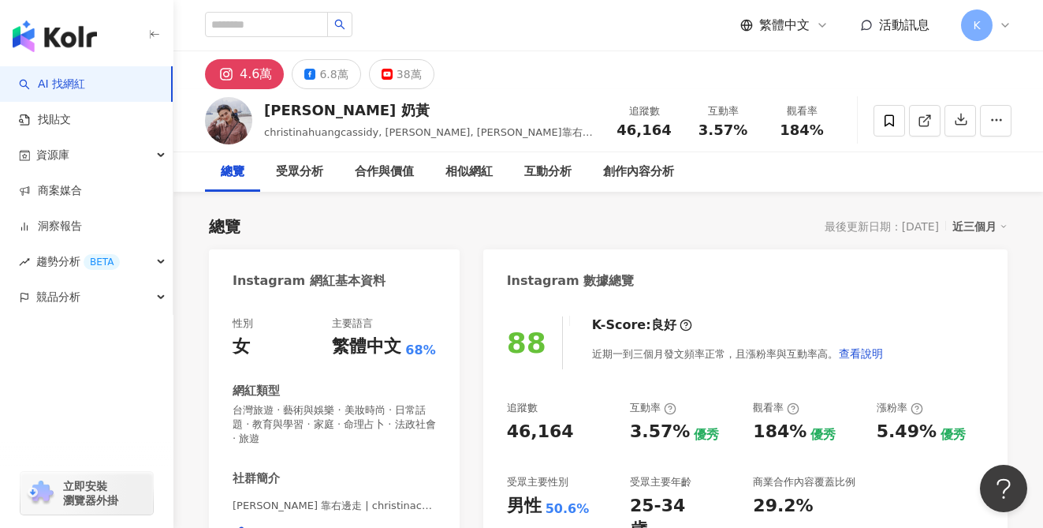
click at [385, 84] on button "38萬" at bounding box center [401, 74] width 65 height 30
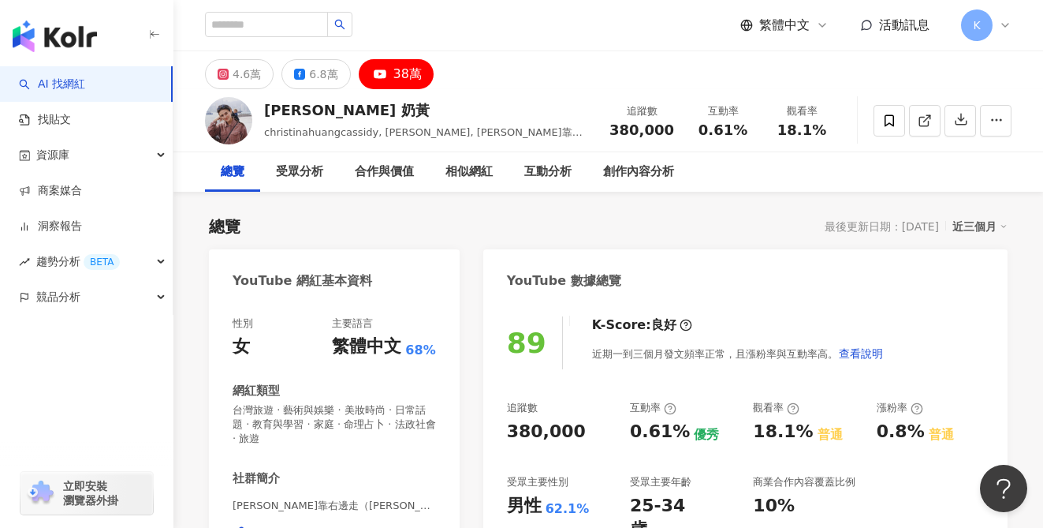
scroll to position [162, 0]
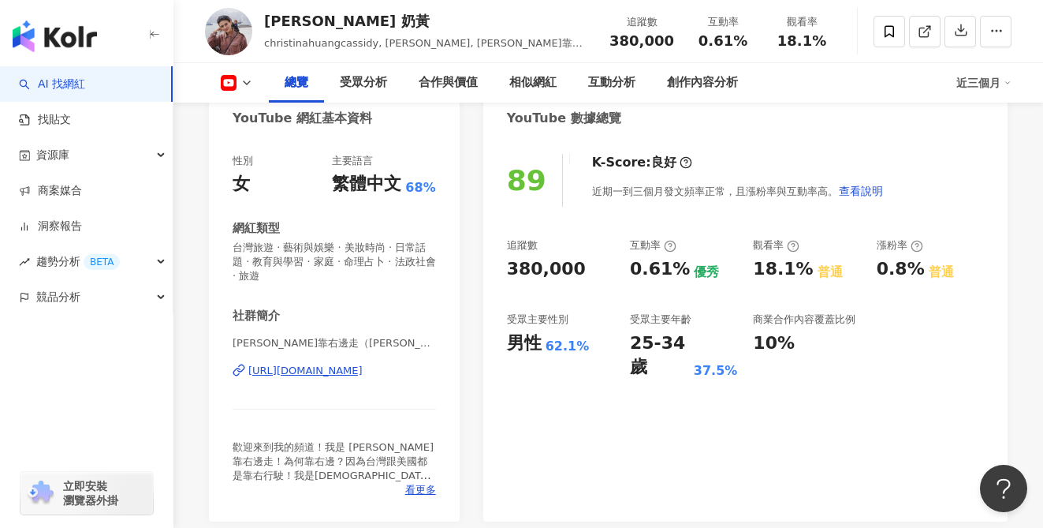
click at [350, 369] on div "https://www.youtube.com/channel/UCXfvonMp-c07eDj0awVP3KQ" at bounding box center [305, 371] width 114 height 14
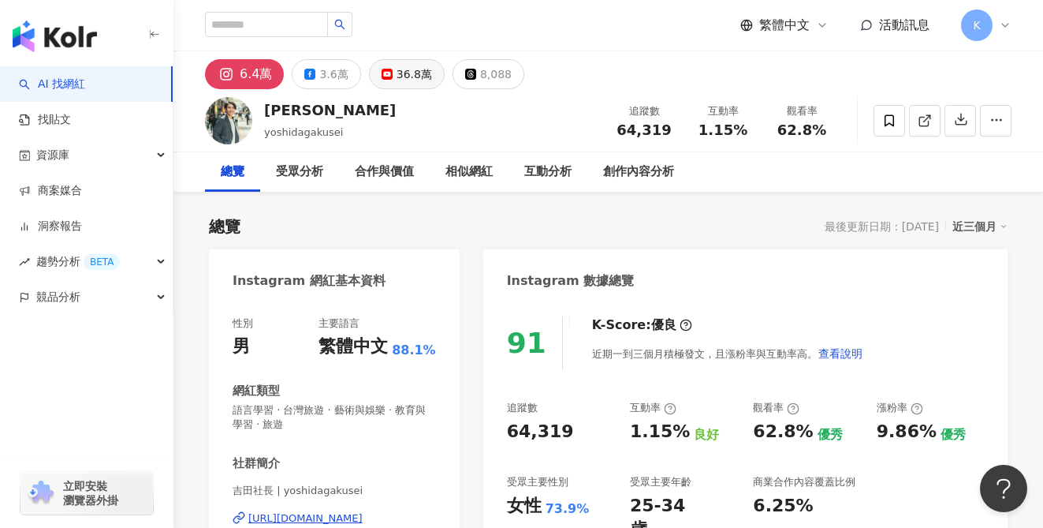
click at [390, 82] on button "36.8萬" at bounding box center [407, 74] width 76 height 30
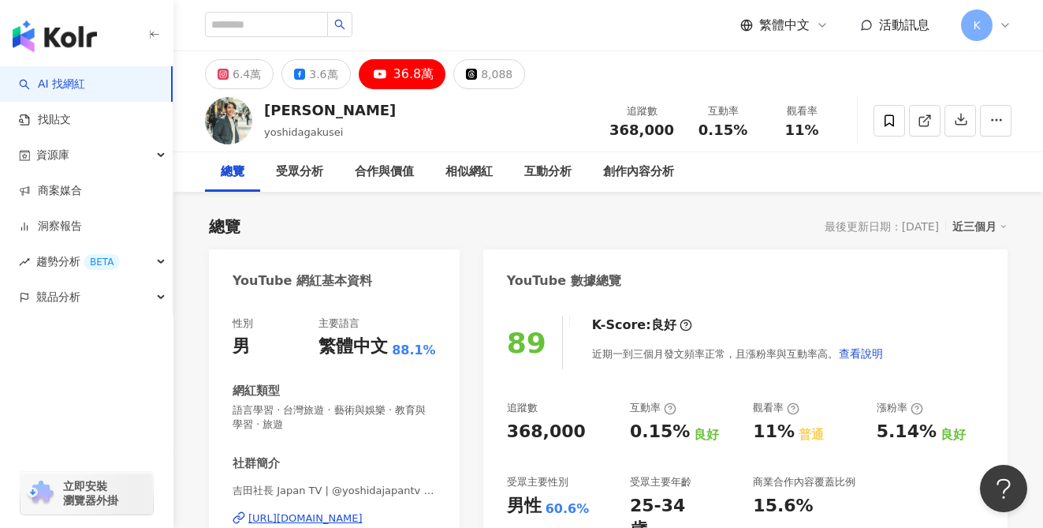
scroll to position [29, 0]
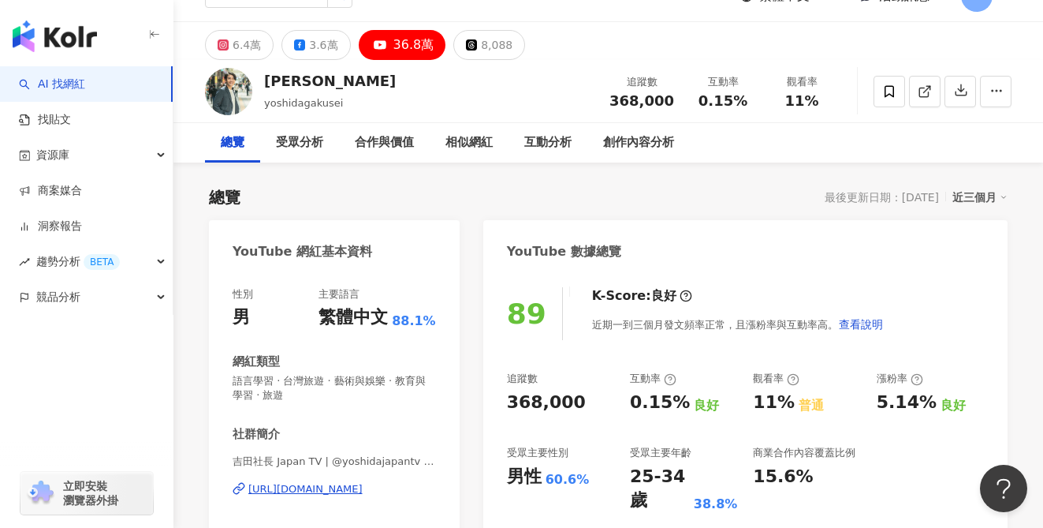
click at [363, 487] on div "https://www.youtube.com/channel/UCzfNj5-UEvxOBErW2S3_bSg" at bounding box center [305, 489] width 114 height 14
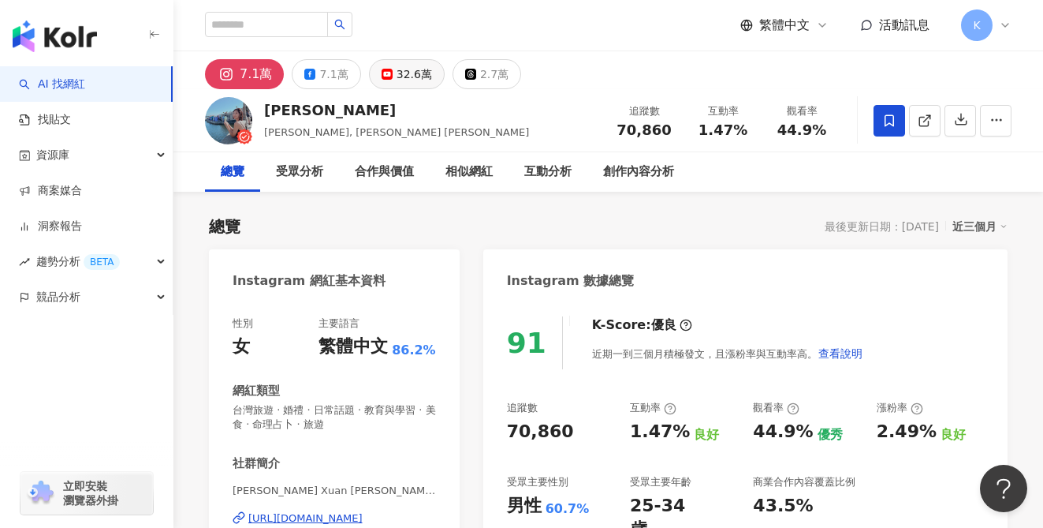
click at [382, 80] on button "32.6萬" at bounding box center [407, 74] width 76 height 30
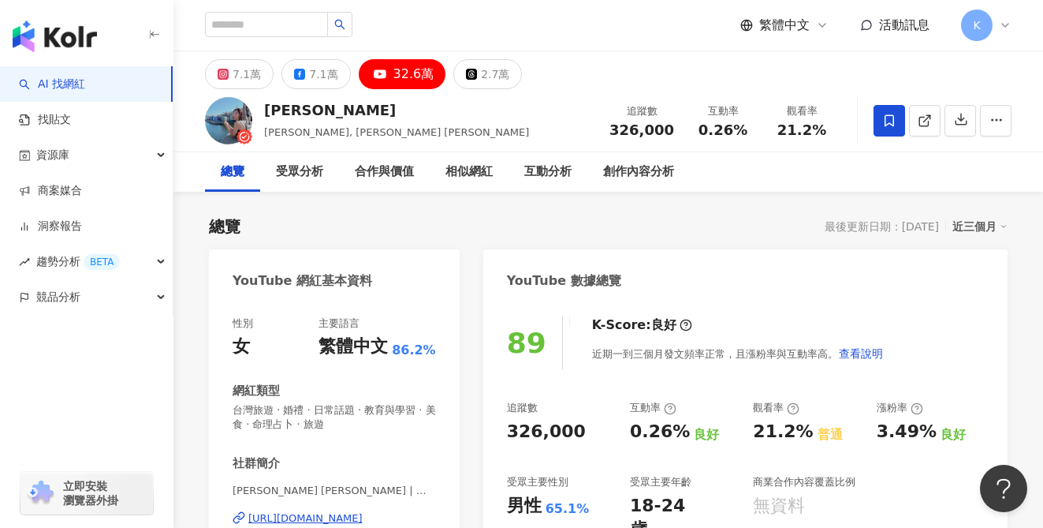
scroll to position [134, 0]
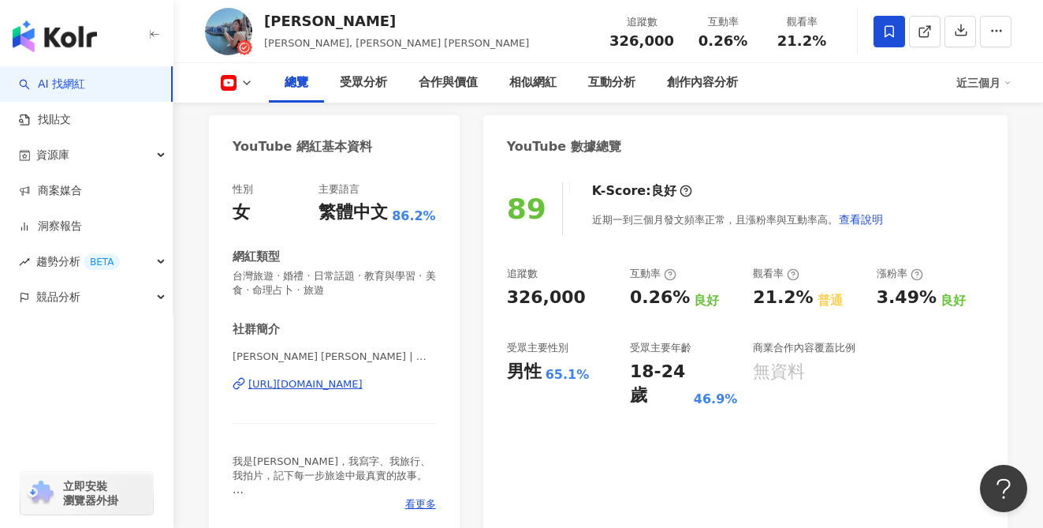
click at [351, 385] on div "https://www.youtube.com/channel/UCWeBdGB3GyRRJfoGPJ46-_Q" at bounding box center [305, 384] width 114 height 14
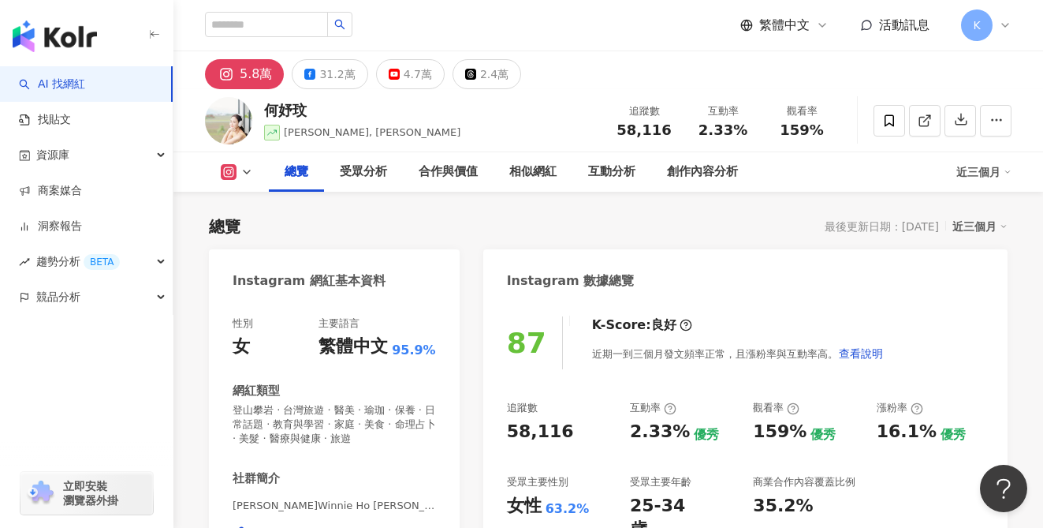
click at [390, 75] on rect at bounding box center [394, 74] width 9 height 6
click at [411, 88] on button "4.7萬" at bounding box center [410, 74] width 69 height 30
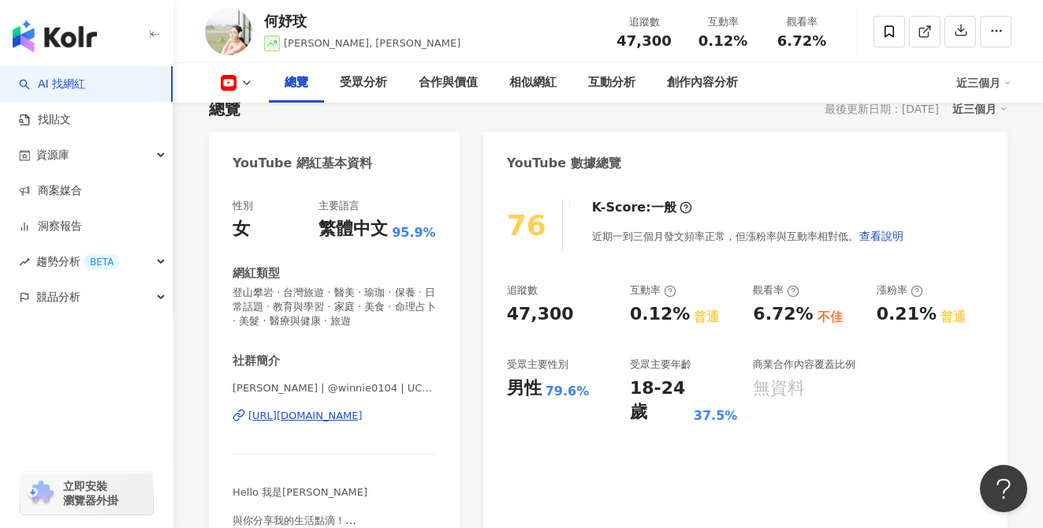
scroll to position [152, 0]
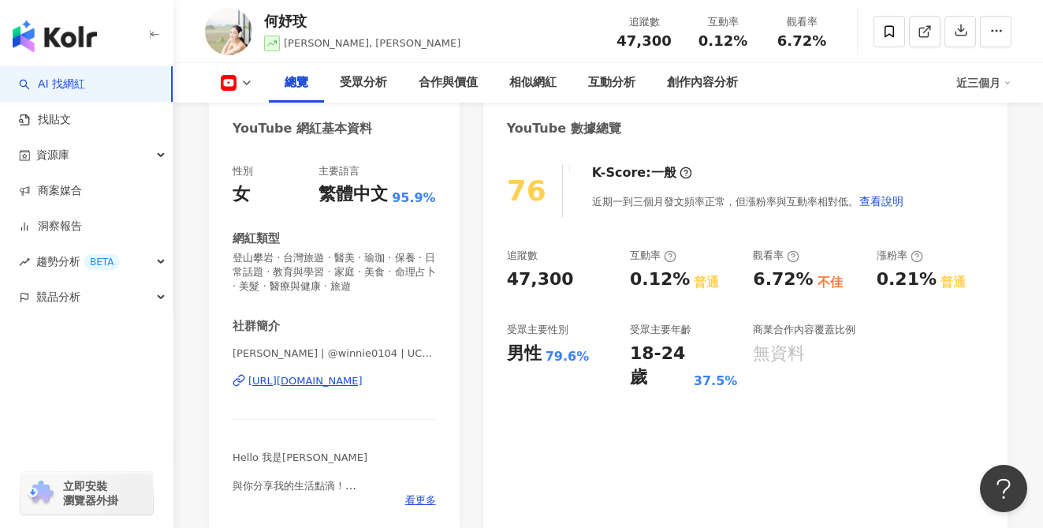
click at [363, 380] on div "https://www.youtube.com/channel/UC0vAndmt3eeVWcEPQUaoeEA" at bounding box center [305, 381] width 114 height 14
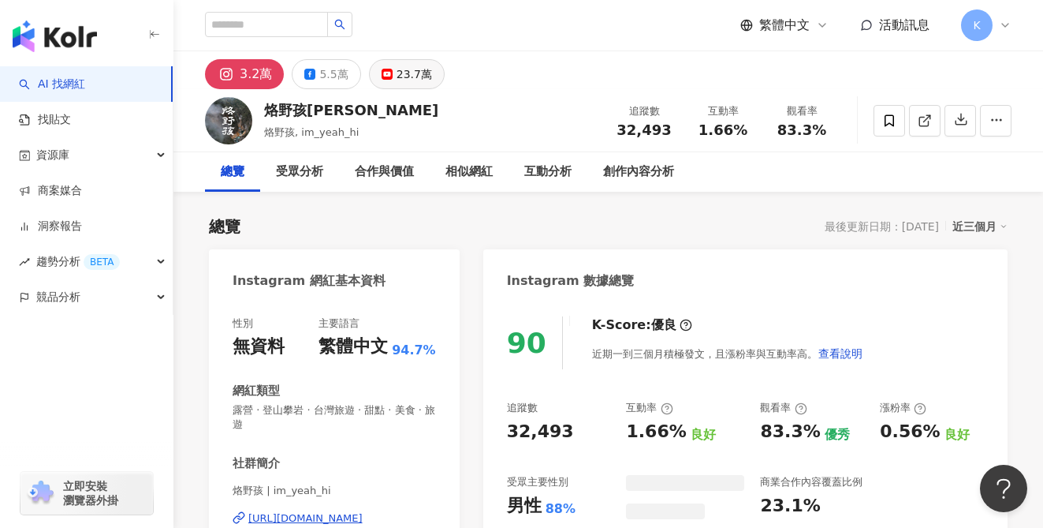
click at [398, 74] on div "23.7萬" at bounding box center [414, 74] width 35 height 22
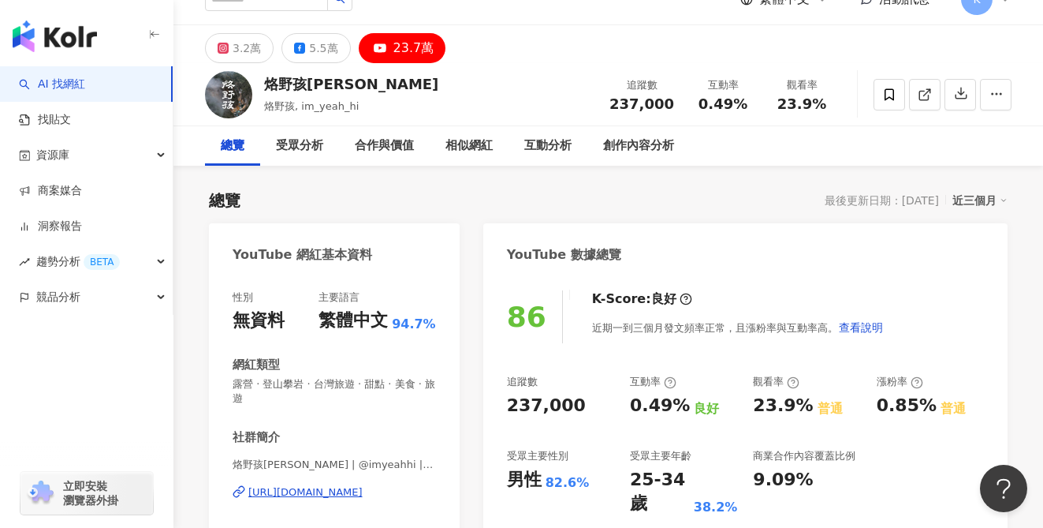
click at [352, 486] on div "[URL][DOMAIN_NAME]" at bounding box center [305, 492] width 114 height 14
